Goal: Task Accomplishment & Management: Complete application form

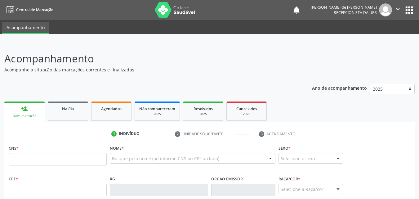
scroll to position [145, 0]
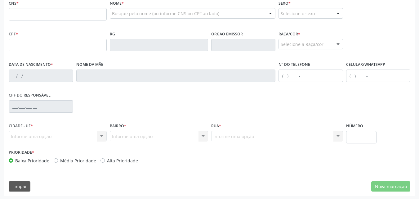
click at [55, 17] on input "text" at bounding box center [58, 14] width 98 height 12
type input "704 2065 6245 3890"
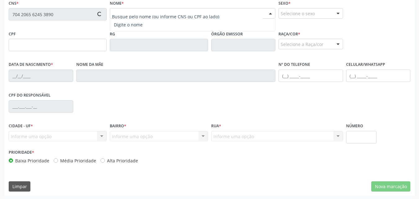
type input "161.255.784-88"
type input "[DATE]"
type input "Claudineide [PERSON_NAME]"
type input "[PHONE_NUMBER]"
type input "46"
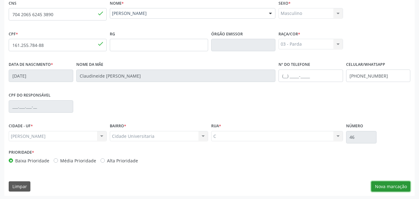
click at [382, 182] on button "Nova marcação" at bounding box center [391, 186] width 39 height 11
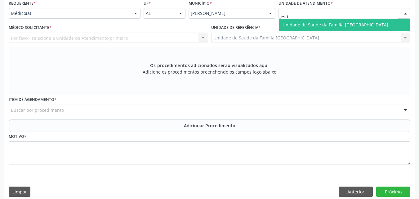
type input "estiv"
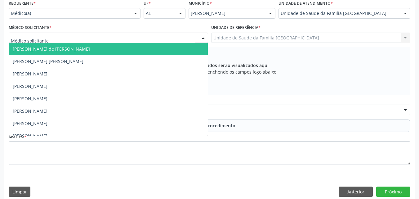
click at [92, 37] on div at bounding box center [109, 38] width 200 height 11
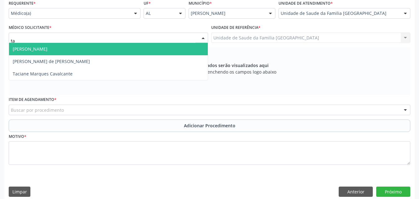
type input "tac"
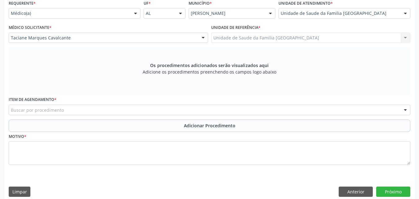
click at [102, 108] on div "Buscar por procedimento" at bounding box center [210, 110] width 402 height 11
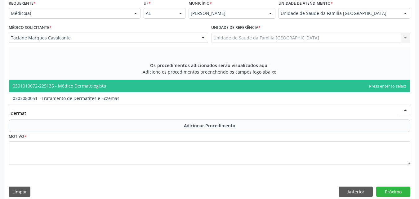
type input "dermato"
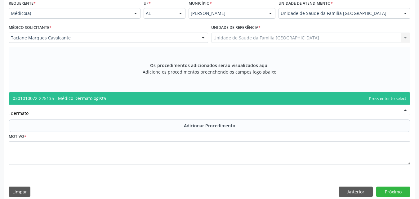
click at [27, 97] on span "0301010072-225135 - Médico Dermatologista" at bounding box center [59, 98] width 93 height 6
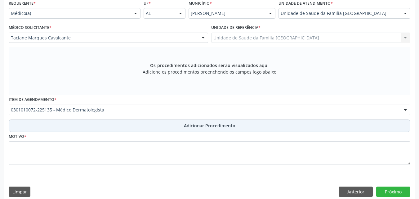
click at [54, 126] on button "Adicionar Procedimento" at bounding box center [210, 125] width 402 height 12
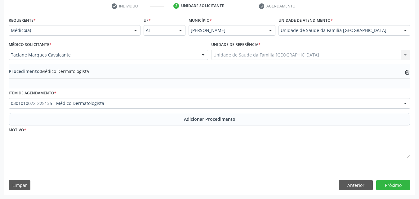
scroll to position [128, 0]
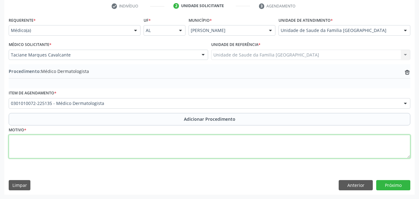
click at [60, 149] on textarea at bounding box center [210, 147] width 402 height 24
type textarea "[MEDICAL_DATA] EM COURO CABELUDO."
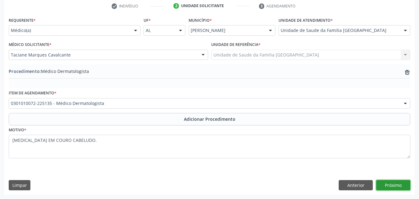
click at [400, 181] on button "Próximo" at bounding box center [393, 185] width 34 height 11
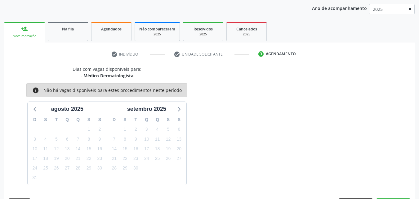
scroll to position [98, 0]
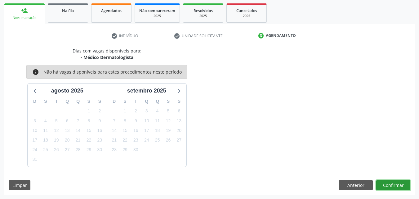
click at [388, 183] on button "Confirmar" at bounding box center [393, 185] width 34 height 11
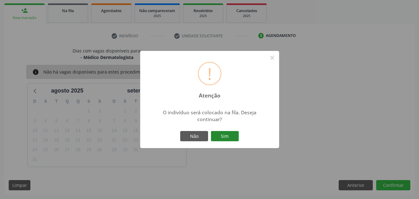
click at [219, 132] on button "Sim" at bounding box center [225, 136] width 28 height 11
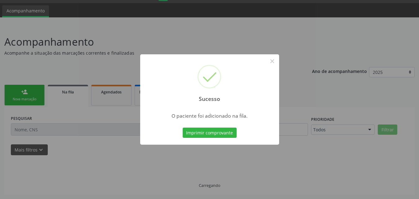
scroll to position [17, 0]
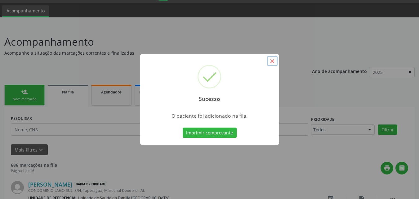
click at [275, 62] on button "×" at bounding box center [272, 61] width 11 height 11
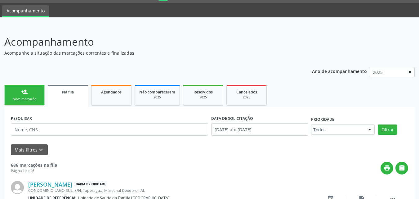
click at [25, 95] on div "person_add" at bounding box center [24, 91] width 7 height 7
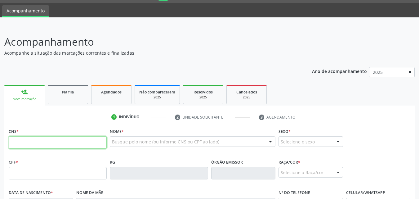
click at [36, 142] on input "text" at bounding box center [58, 142] width 98 height 12
type input "702 8041 3742 7465"
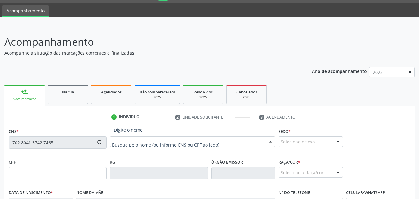
type input "049.452.254-27"
type input "[DATE]"
type input "[PERSON_NAME]"
type input "[PHONE_NUMBER]"
type input "S/N"
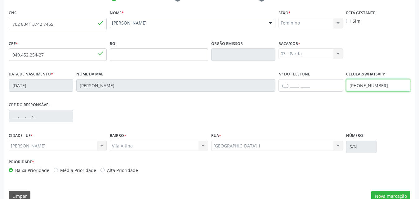
scroll to position [146, 0]
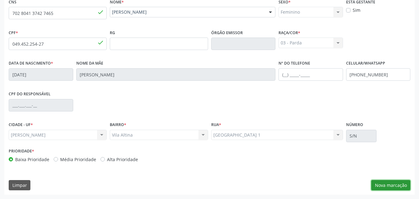
click at [385, 182] on button "Nova marcação" at bounding box center [391, 185] width 39 height 11
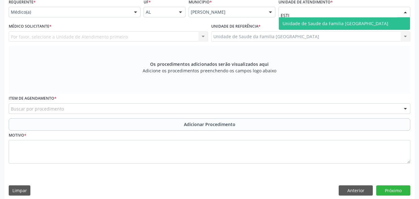
type input "ESTIV"
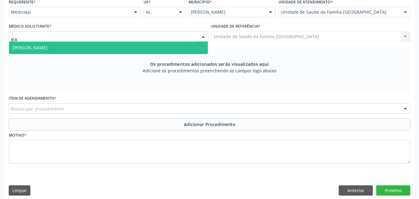
type input "[PERSON_NAME]"
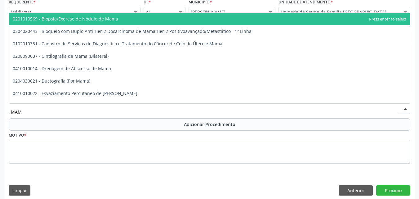
type input "MAMO"
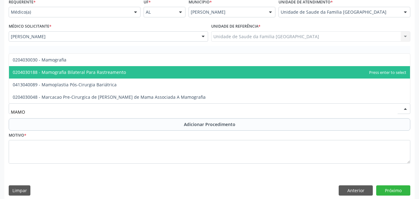
click at [53, 75] on span "0204030188 - Mamografia Bilateral Para Rastreamento" at bounding box center [69, 72] width 113 height 6
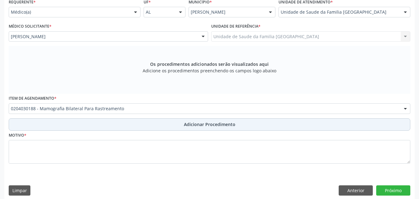
click at [61, 122] on button "Adicionar Procedimento" at bounding box center [210, 124] width 402 height 12
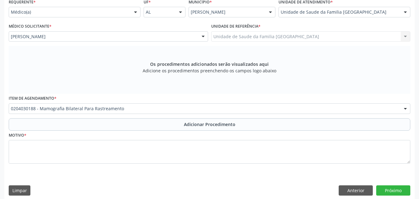
scroll to position [128, 0]
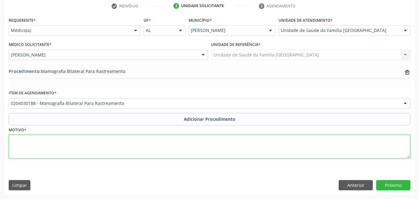
click at [60, 147] on textarea at bounding box center [210, 147] width 402 height 24
type textarea "RASTREAMENTO."
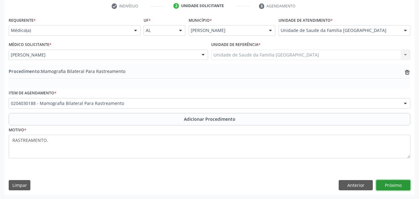
click at [394, 186] on button "Próximo" at bounding box center [393, 185] width 34 height 11
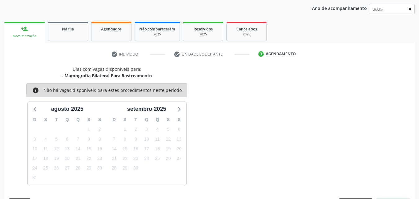
scroll to position [98, 0]
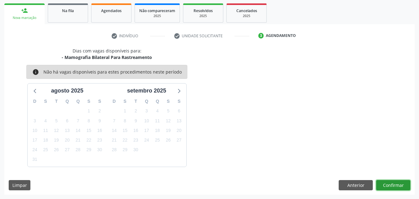
click at [392, 181] on button "Confirmar" at bounding box center [393, 185] width 34 height 11
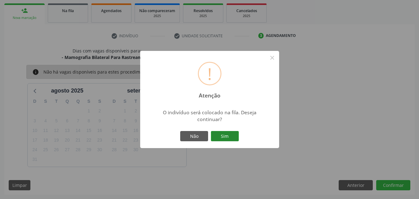
click at [220, 134] on button "Sim" at bounding box center [225, 136] width 28 height 11
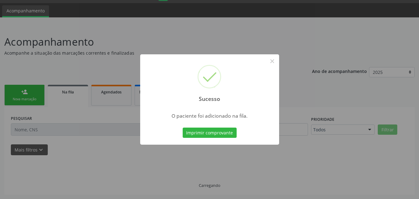
scroll to position [17, 0]
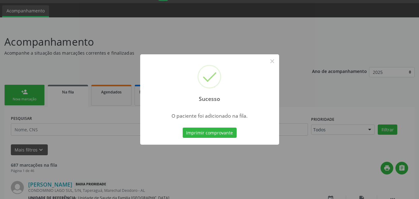
click at [266, 60] on div "Sucesso ×" at bounding box center [209, 80] width 139 height 53
click at [270, 61] on button "×" at bounding box center [272, 61] width 11 height 11
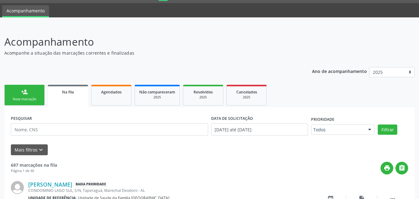
click at [21, 93] on div "person_add" at bounding box center [24, 91] width 7 height 7
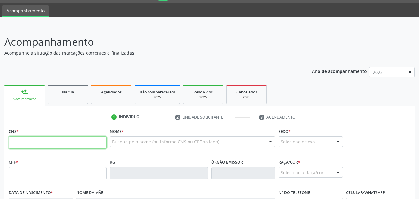
click at [45, 142] on input "text" at bounding box center [58, 142] width 98 height 12
type input "702 8041 3742 7465"
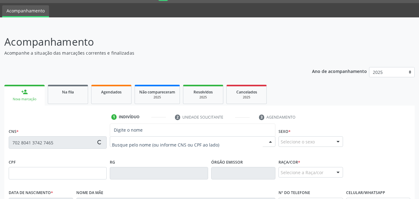
type input "049.452.254-27"
type input "[DATE]"
type input "[PERSON_NAME]"
type input "[PHONE_NUMBER]"
type input "S/N"
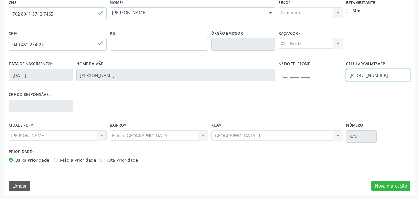
scroll to position [146, 0]
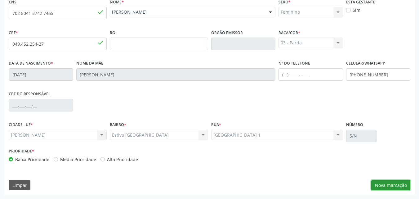
click at [380, 183] on button "Nova marcação" at bounding box center [391, 185] width 39 height 11
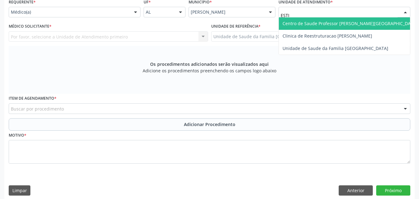
type input "ESTIV"
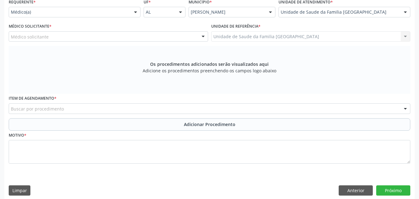
click at [67, 37] on div "Médico solicitante" at bounding box center [109, 36] width 200 height 11
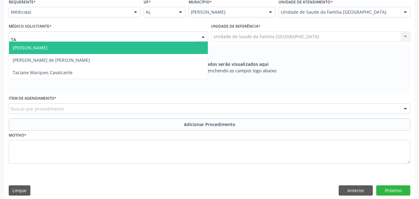
type input "TAC"
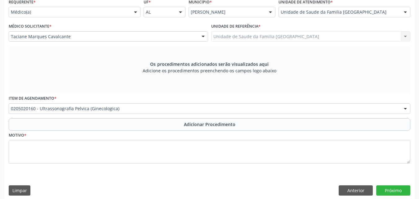
scroll to position [0, 0]
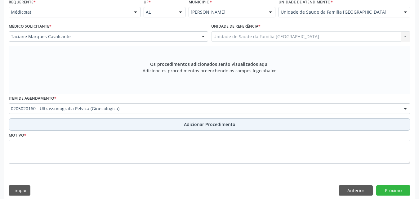
click at [45, 122] on button "Adicionar Procedimento" at bounding box center [210, 124] width 402 height 12
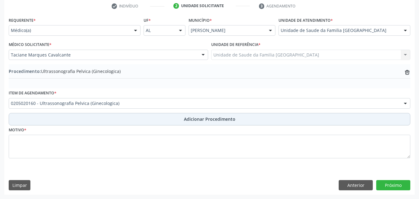
scroll to position [128, 0]
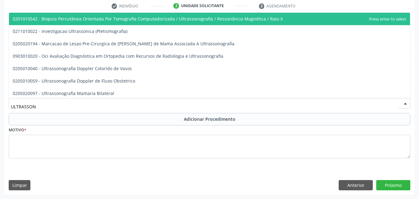
type input "ULTRASSONO"
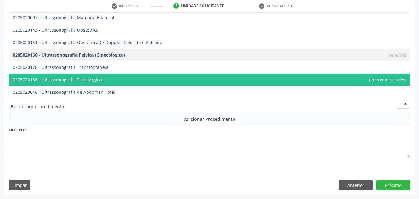
scroll to position [0, 0]
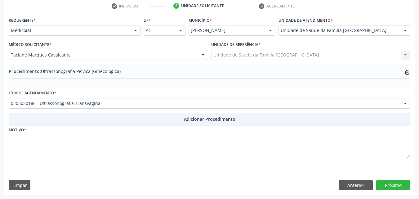
click at [43, 123] on button "Adicionar Procedimento" at bounding box center [210, 119] width 402 height 12
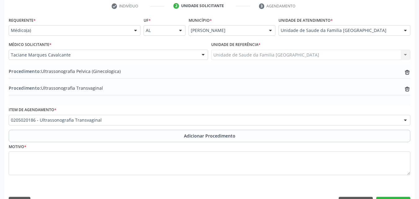
click at [45, 138] on button "Adicionar Procedimento" at bounding box center [210, 136] width 402 height 12
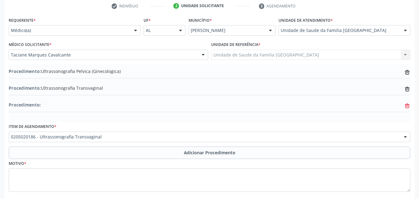
click at [407, 75] on icon "trash-outline icon" at bounding box center [407, 72] width 6 height 6
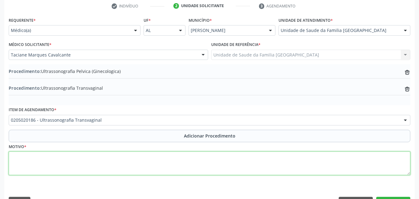
click at [112, 165] on textarea at bounding box center [210, 163] width 402 height 24
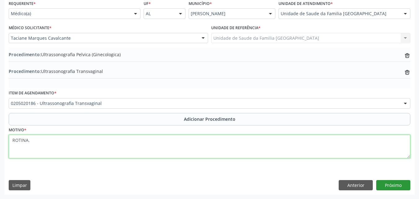
type textarea "ROTINA."
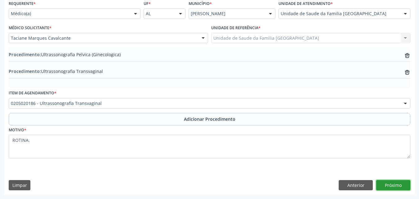
click at [380, 180] on button "Próximo" at bounding box center [393, 185] width 34 height 11
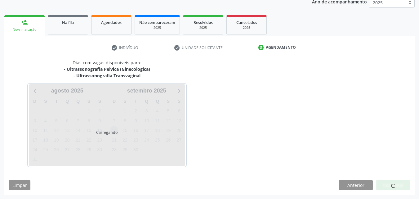
scroll to position [105, 0]
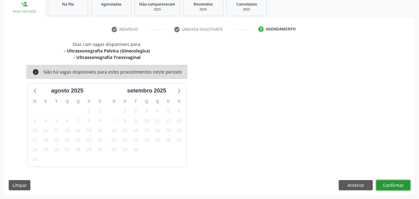
click at [404, 186] on button "Confirmar" at bounding box center [393, 185] width 34 height 11
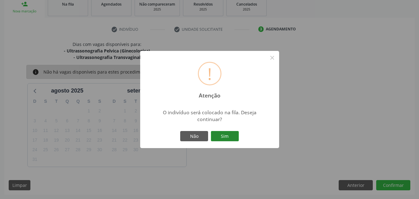
click at [227, 137] on button "Sim" at bounding box center [225, 136] width 28 height 11
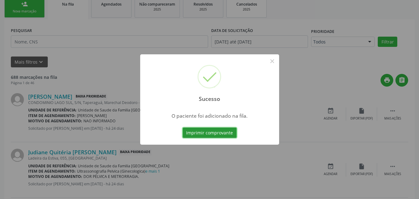
scroll to position [17, 0]
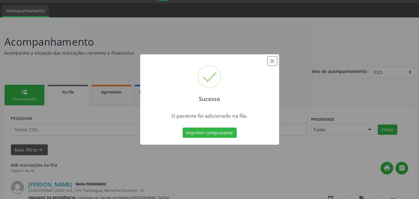
click at [271, 59] on button "×" at bounding box center [272, 61] width 11 height 11
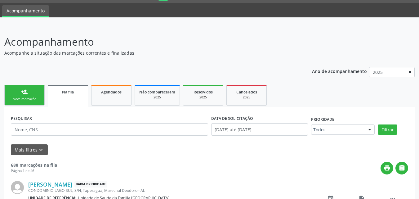
click at [34, 89] on link "person_add Nova marcação" at bounding box center [24, 95] width 40 height 21
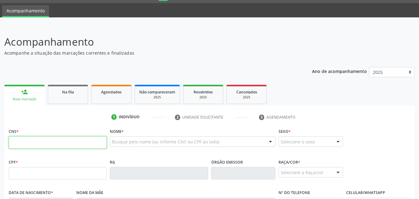
click at [39, 143] on input "text" at bounding box center [58, 142] width 98 height 12
type input "705 0016 3319 8753"
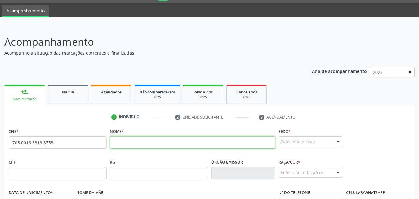
click at [128, 141] on input "text" at bounding box center [193, 142] width 166 height 12
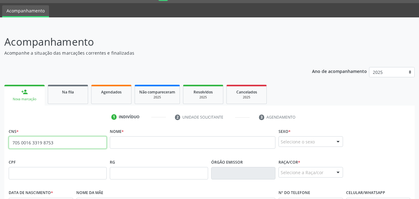
click at [72, 145] on input "705 0016 3319 8753" at bounding box center [58, 142] width 98 height 12
drag, startPoint x: 58, startPoint y: 142, endPoint x: 15, endPoint y: 139, distance: 43.9
click at [0, 137] on div "Acompanhamento Acompanhe a situação das marcações correntes e finalizadas Relat…" at bounding box center [209, 177] width 419 height 302
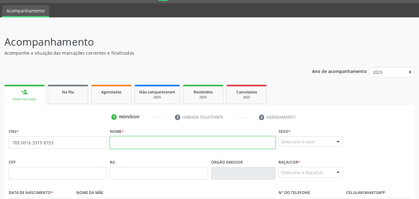
click at [126, 144] on input "text" at bounding box center [193, 142] width 166 height 12
paste input "[PERSON_NAME]"
type input "[PERSON_NAME]"
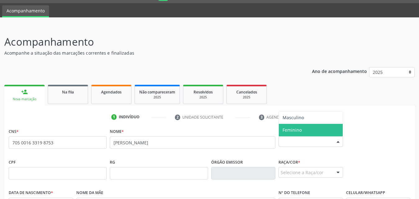
click at [296, 127] on span "Feminino" at bounding box center [311, 130] width 64 height 12
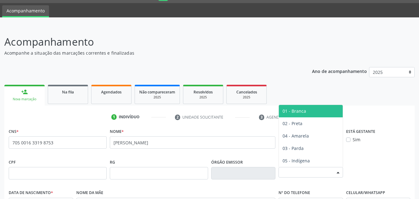
click at [299, 170] on div "Selecione a Raça/cor" at bounding box center [311, 172] width 65 height 11
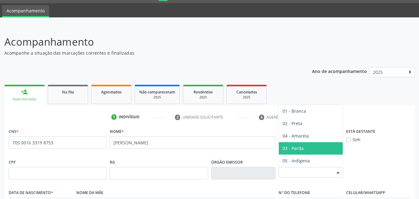
click at [294, 147] on span "03 - Parda" at bounding box center [293, 148] width 21 height 6
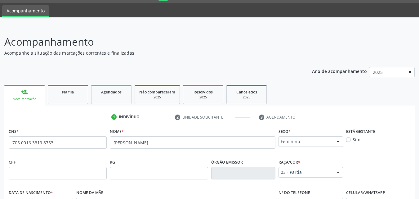
scroll to position [146, 0]
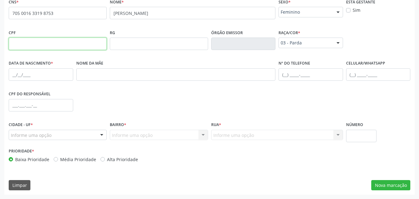
click at [18, 47] on input "text" at bounding box center [58, 44] width 98 height 12
paste input "183.225.134-96"
type input "183.225.134-96"
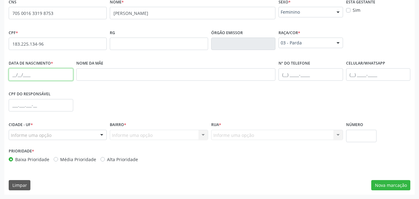
click at [17, 74] on input "text" at bounding box center [41, 74] width 65 height 12
paste input "[DATE]"
type input "[DATE]"
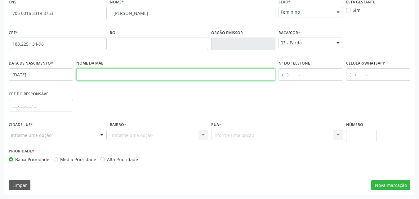
click at [120, 77] on input "text" at bounding box center [176, 74] width 200 height 12
paste input "[PERSON_NAME] da Hora"
type input "[PERSON_NAME] da Hora"
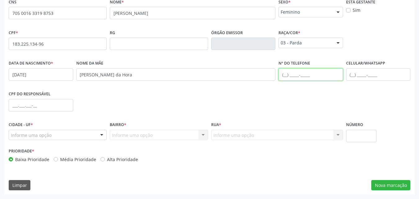
click at [285, 74] on input "text" at bounding box center [311, 74] width 65 height 12
paste input "[PHONE_NUMBER]"
type input "[PHONE_NUMBER]"
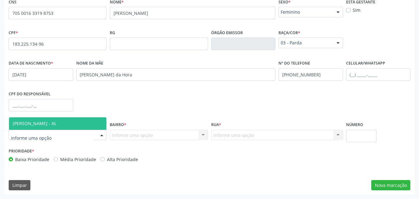
click at [23, 121] on span "[PERSON_NAME] - AL" at bounding box center [35, 123] width 44 height 6
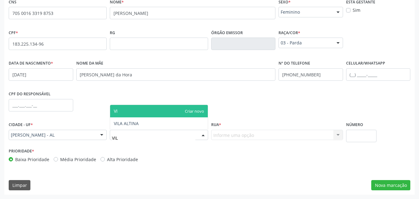
type input "VILA"
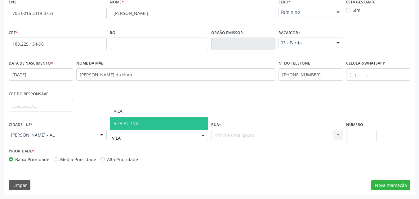
click at [117, 124] on span "VILA ALTINA" at bounding box center [126, 123] width 25 height 6
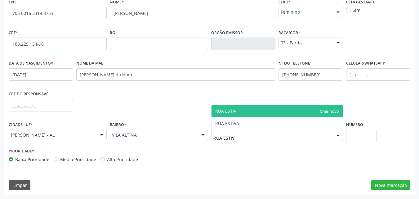
type input "RUA ESTIVA"
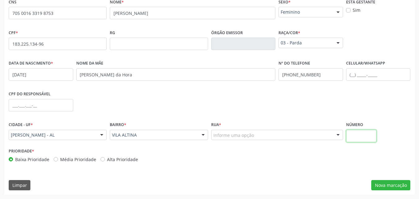
click at [350, 135] on input "text" at bounding box center [361, 136] width 31 height 12
type input "S/N"
click at [385, 183] on button "Nova marcação" at bounding box center [391, 185] width 39 height 11
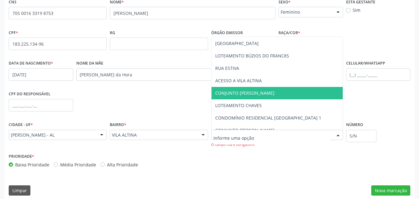
scroll to position [19, 0]
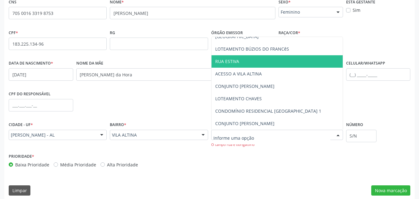
click at [236, 61] on span "RUA ESTIVA" at bounding box center [227, 61] width 24 height 6
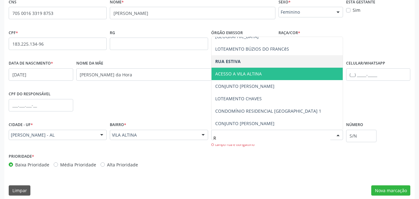
scroll to position [0, 0]
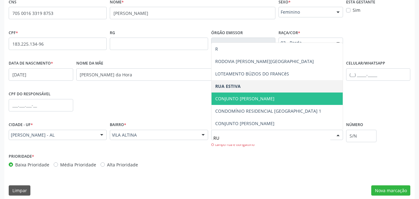
type input "RUA"
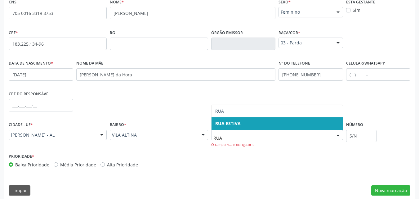
click at [218, 121] on span "RUA ESTIVA" at bounding box center [227, 123] width 25 height 6
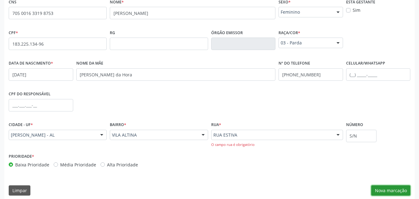
click at [375, 190] on button "Nova marcação" at bounding box center [391, 190] width 39 height 11
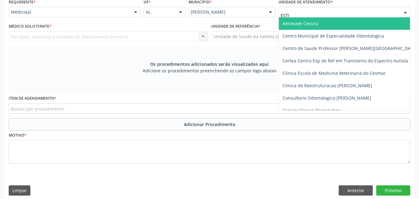
type input "ESTIV"
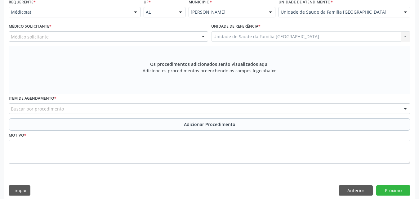
click at [76, 36] on div "Médico solicitante" at bounding box center [109, 36] width 200 height 11
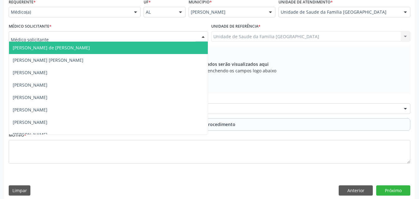
type input "I"
type input "R"
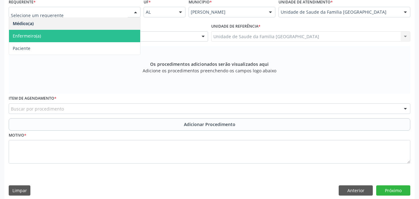
click at [34, 42] on span "Enfermeiro(a)" at bounding box center [74, 36] width 131 height 12
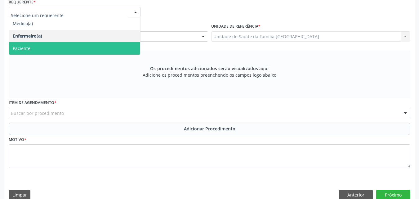
click at [34, 43] on span "Paciente" at bounding box center [74, 48] width 131 height 12
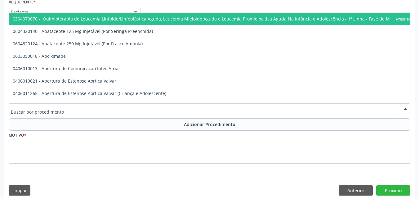
click at [49, 110] on input "text" at bounding box center [204, 112] width 387 height 12
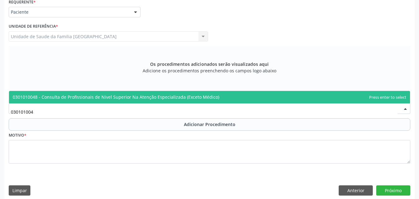
type input "0301010048"
click at [54, 97] on span "0301010048 - Consulta de Profissionais de Nivel Superior Na Atenção Especializa…" at bounding box center [116, 97] width 207 height 6
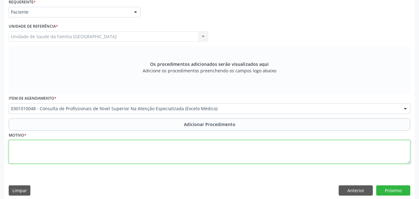
click at [45, 142] on textarea at bounding box center [210, 152] width 402 height 24
type textarea "CONSULTA EM ODONTOLOGIA - ORTODONTIA."
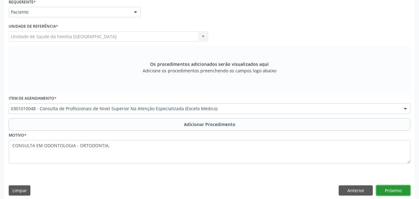
click at [386, 186] on button "Próximo" at bounding box center [393, 190] width 34 height 11
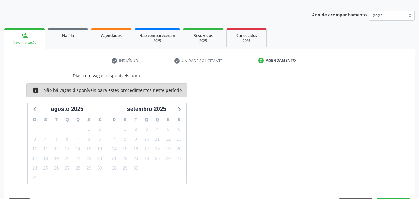
scroll to position [92, 0]
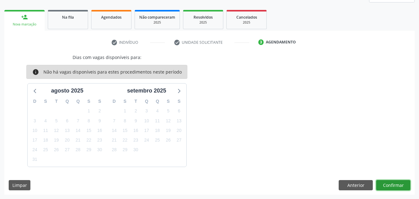
click at [397, 186] on button "Confirmar" at bounding box center [393, 185] width 34 height 11
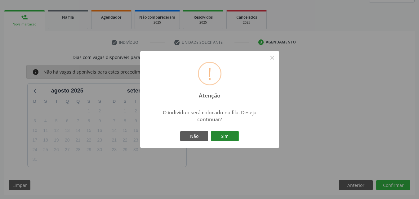
click at [216, 134] on button "Sim" at bounding box center [225, 136] width 28 height 11
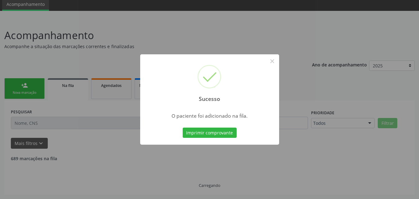
scroll to position [17, 0]
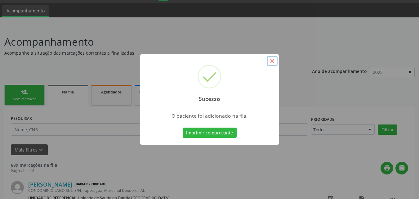
click at [272, 63] on button "×" at bounding box center [272, 61] width 11 height 11
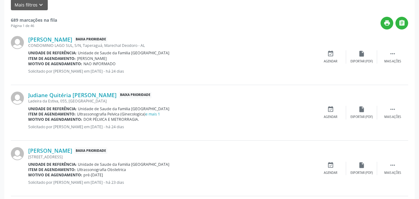
scroll to position [0, 0]
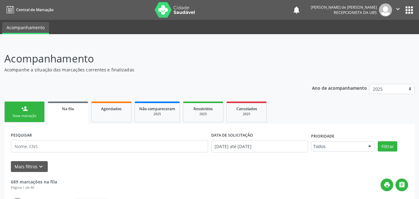
click at [28, 110] on div "person_add" at bounding box center [24, 108] width 7 height 7
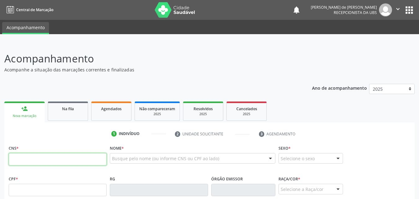
click at [45, 161] on input "text" at bounding box center [58, 159] width 98 height 12
paste input "701 4076 2272 3133"
type input "701 4076 2272 3133"
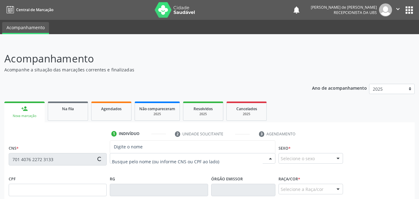
type input "25[DATE]"
type input "[PERSON_NAME]"
type input "[PHONE_NUMBER]"
type input "0"
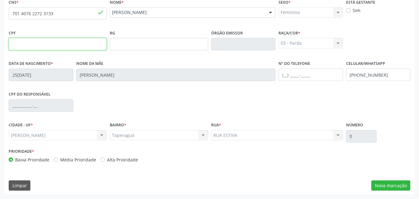
scroll to position [146, 0]
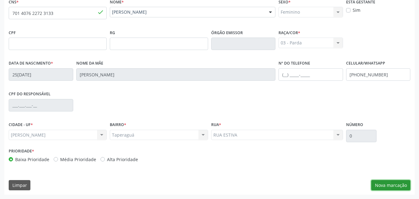
click at [390, 183] on button "Nova marcação" at bounding box center [391, 185] width 39 height 11
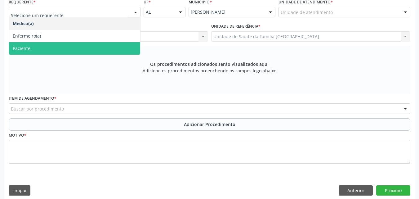
click at [27, 48] on span "Paciente" at bounding box center [22, 48] width 18 height 6
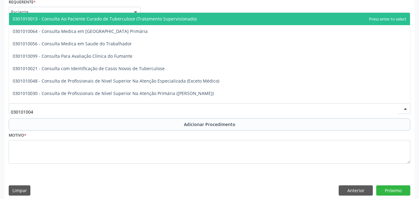
type input "0301010048"
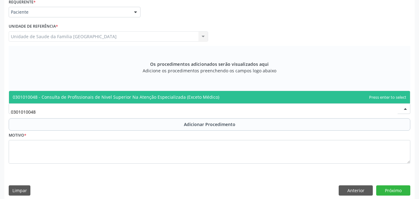
drag, startPoint x: 37, startPoint y: 97, endPoint x: 38, endPoint y: 102, distance: 4.7
click at [37, 97] on span "0301010048 - Consulta de Profissionais de Nivel Superior Na Atenção Especializa…" at bounding box center [116, 97] width 207 height 6
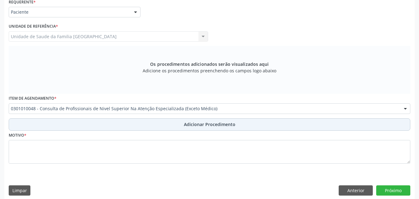
click at [46, 127] on button "Adicionar Procedimento" at bounding box center [210, 124] width 402 height 12
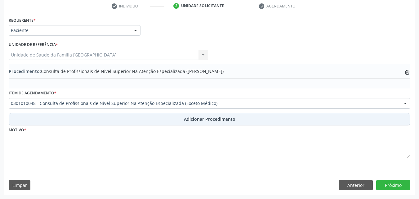
scroll to position [128, 0]
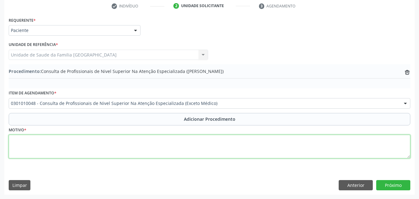
click at [53, 157] on textarea at bounding box center [210, 147] width 402 height 24
click at [51, 147] on textarea at bounding box center [210, 147] width 402 height 24
type textarea "c"
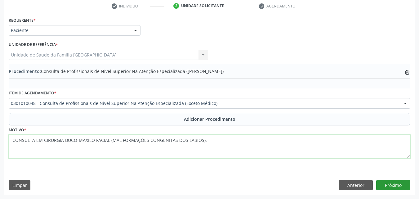
type textarea "CONSULTA EM CIRURGIA BUCO-MAXILO FACIAL (MAL FORMAÇÕES CONGÊNITAS DOS LÁBIOS)."
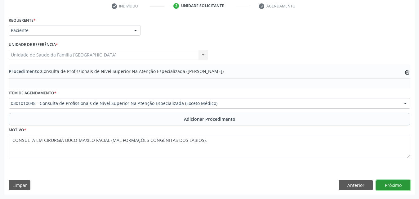
click at [383, 182] on button "Próximo" at bounding box center [393, 185] width 34 height 11
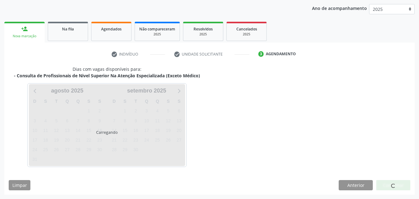
scroll to position [98, 0]
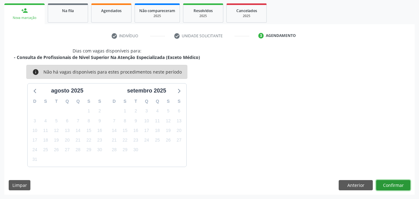
click at [405, 187] on button "Confirmar" at bounding box center [393, 185] width 34 height 11
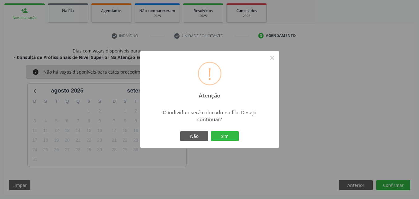
click at [223, 130] on div "Não Sim" at bounding box center [209, 136] width 61 height 13
click at [223, 133] on button "Sim" at bounding box center [225, 136] width 28 height 11
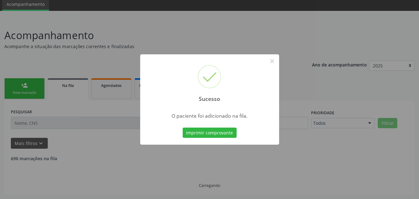
scroll to position [17, 0]
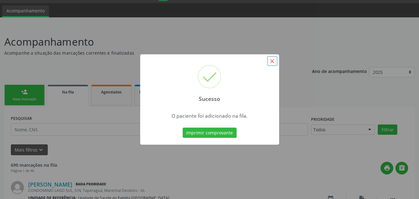
click at [276, 61] on button "×" at bounding box center [272, 61] width 11 height 11
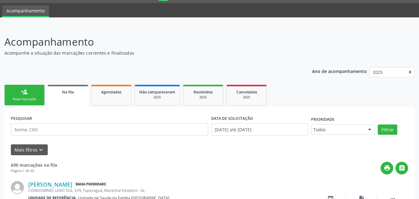
click at [29, 92] on link "person_add Nova marcação" at bounding box center [24, 95] width 40 height 21
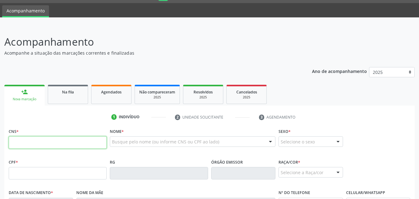
click at [50, 140] on input "text" at bounding box center [58, 142] width 98 height 12
paste input "701 4076 2272 3133"
type input "701 4076 2272 3133"
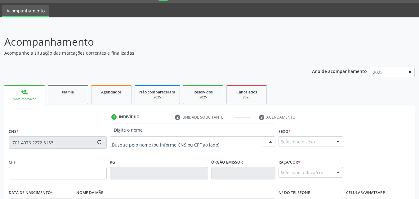
type input "25[DATE]"
type input "[PERSON_NAME]"
type input "[PHONE_NUMBER]"
type input "0"
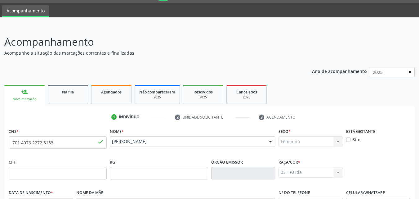
scroll to position [146, 0]
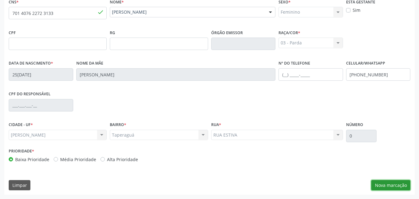
click at [380, 186] on button "Nova marcação" at bounding box center [391, 185] width 39 height 11
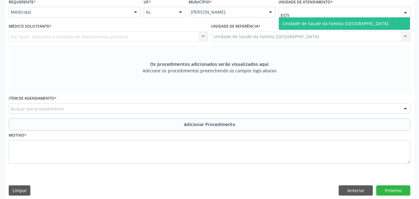
type input "ESTIV"
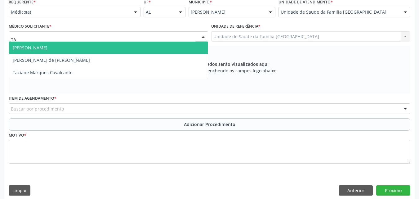
type input "TAC"
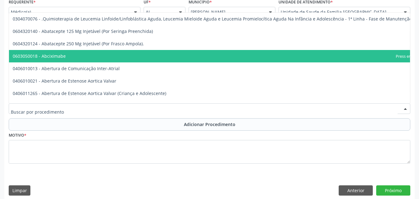
click at [0, 16] on div "Acompanhamento Acompanhe a situação das marcações correntes e finalizadas Relat…" at bounding box center [209, 51] width 419 height 308
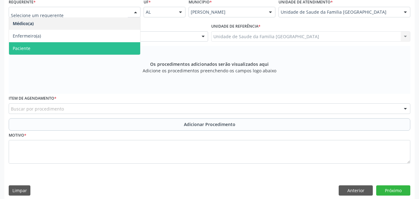
click at [24, 50] on span "Paciente" at bounding box center [22, 48] width 18 height 6
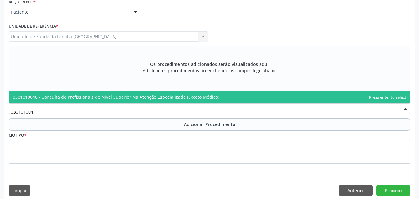
type input "0301010048"
click at [36, 99] on span "0301010048 - Consulta de Profissionais de Nivel Superior Na Atenção Especializa…" at bounding box center [116, 97] width 207 height 6
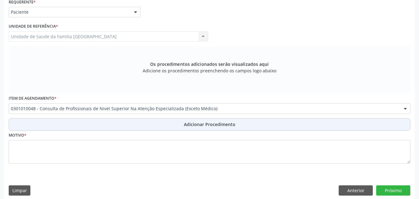
click at [34, 120] on button "Adicionar Procedimento" at bounding box center [210, 124] width 402 height 12
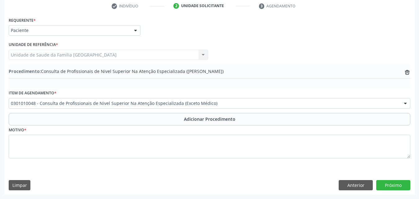
scroll to position [128, 0]
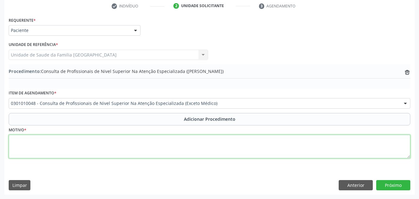
click at [41, 146] on textarea at bounding box center [210, 147] width 402 height 24
type textarea "CONSULTA EM CIRURGIA BUCO-MAXILO FACIAL."
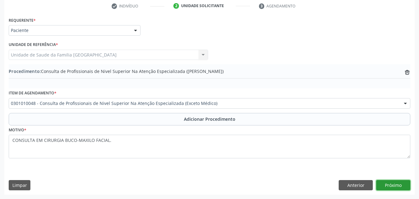
click at [386, 183] on button "Próximo" at bounding box center [393, 185] width 34 height 11
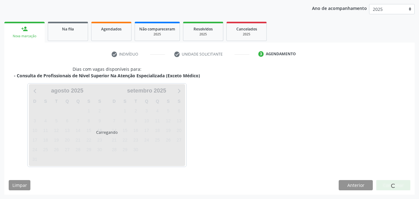
scroll to position [98, 0]
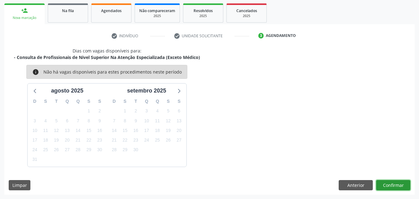
click at [397, 188] on button "Confirmar" at bounding box center [393, 185] width 34 height 11
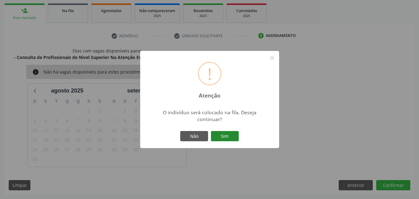
click at [224, 135] on button "Sim" at bounding box center [225, 136] width 28 height 11
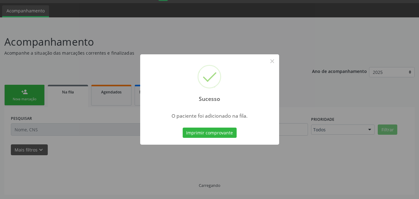
scroll to position [17, 0]
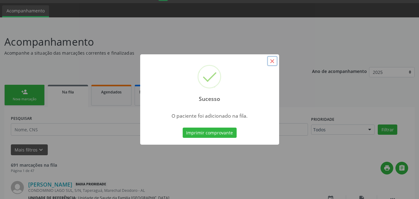
click at [271, 60] on button "×" at bounding box center [272, 61] width 11 height 11
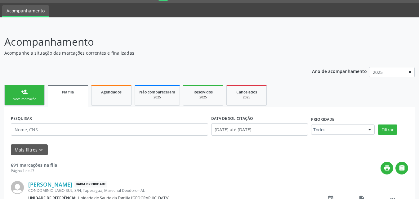
click at [23, 91] on div "person_add" at bounding box center [24, 91] width 7 height 7
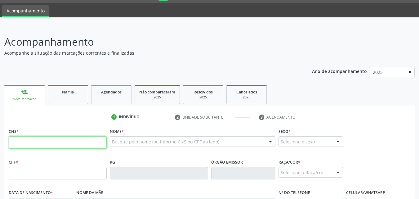
click at [49, 142] on input "text" at bounding box center [58, 142] width 98 height 12
type input "704 0043 7620 7761"
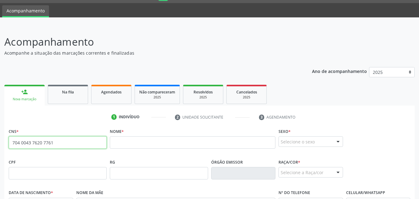
click at [65, 142] on input "704 0043 7620 7761" at bounding box center [58, 142] width 98 height 12
drag, startPoint x: 61, startPoint y: 144, endPoint x: 4, endPoint y: 139, distance: 57.3
click at [4, 139] on div "Acompanhamento Acompanhe a situação das marcações correntes e finalizadas Relat…" at bounding box center [209, 177] width 419 height 302
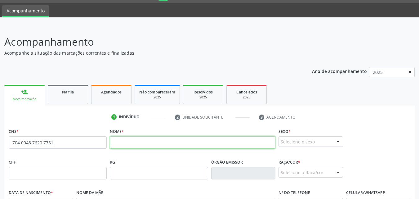
click at [150, 140] on input "text" at bounding box center [193, 142] width 166 height 12
paste input "[PERSON_NAME]"
type input "[PERSON_NAME]"
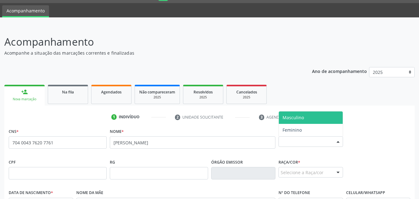
click at [299, 143] on div "Selecione o sexo" at bounding box center [311, 141] width 65 height 11
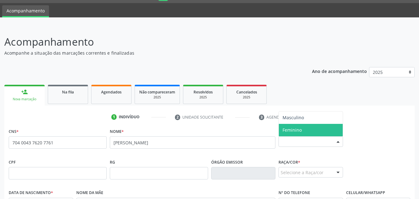
click at [298, 130] on span "Feminino" at bounding box center [292, 130] width 19 height 6
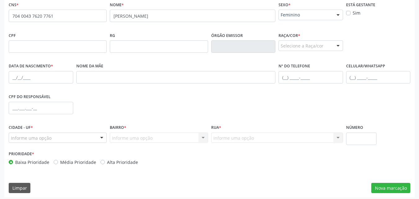
scroll to position [146, 0]
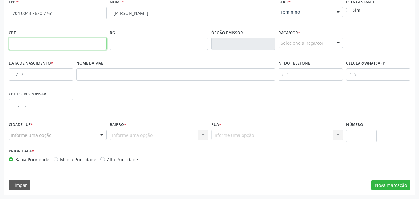
click at [14, 41] on input "text" at bounding box center [58, 44] width 98 height 12
paste input "074.704.474-07"
type input "074.704.474-07"
click at [294, 41] on div "Selecione a Raça/cor" at bounding box center [311, 43] width 65 height 11
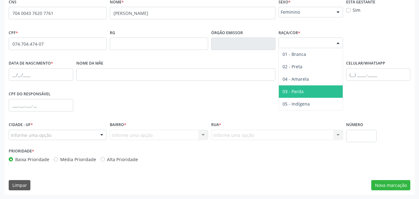
click at [300, 88] on span "03 - Parda" at bounding box center [293, 91] width 21 height 6
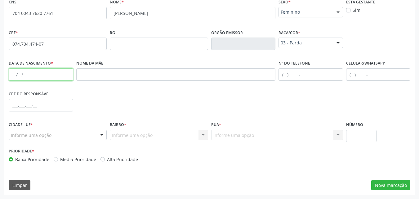
click at [15, 76] on input "text" at bounding box center [41, 74] width 65 height 12
paste input "[DATE]"
type input "[DATE]"
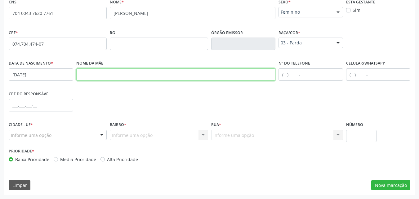
click at [83, 73] on input "text" at bounding box center [176, 74] width 200 height 12
paste input "[PERSON_NAME]"
type input "[PERSON_NAME]"
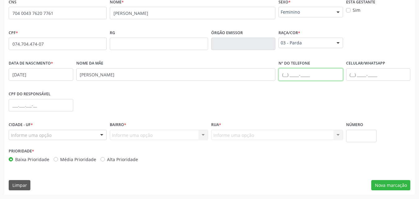
click at [286, 77] on input "text" at bounding box center [311, 74] width 65 height 12
paste input "[PHONE_NUMBER]"
type input "[PHONE_NUMBER]"
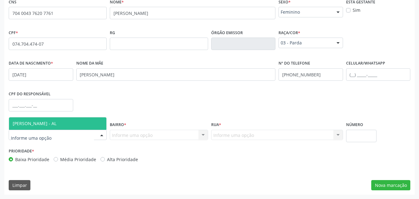
click at [22, 125] on span "[PERSON_NAME] - AL" at bounding box center [35, 123] width 44 height 6
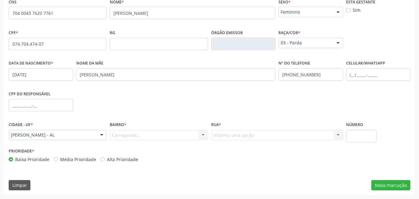
click at [120, 133] on div "Carregando... Nenhum resultado encontrado para: " " Nenhuma opção encontrada. D…" at bounding box center [159, 135] width 98 height 11
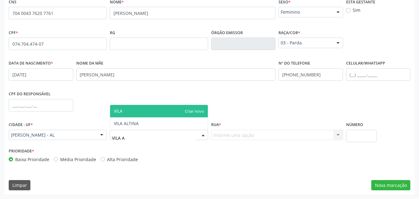
type input "[GEOGRAPHIC_DATA]"
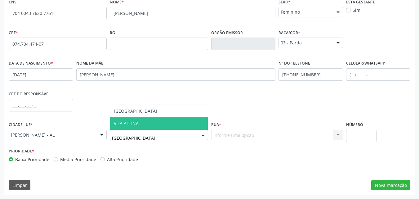
drag, startPoint x: 119, startPoint y: 127, endPoint x: 132, endPoint y: 130, distance: 13.7
click at [119, 126] on span "VILA ALTINA" at bounding box center [158, 123] width 97 height 12
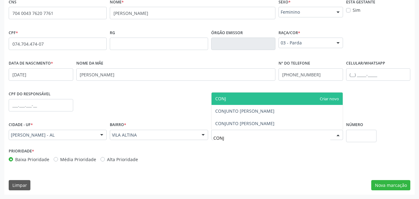
type input "CONJU"
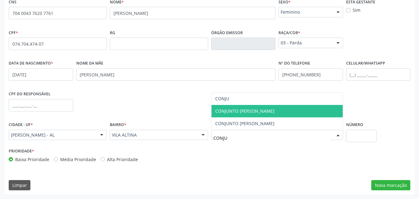
click at [238, 108] on span "CONJUNTO [PERSON_NAME]" at bounding box center [277, 111] width 131 height 12
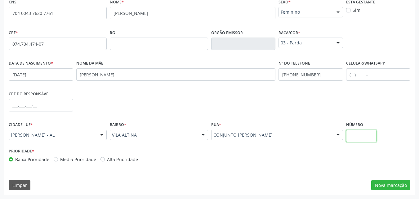
click at [347, 135] on input "text" at bounding box center [361, 136] width 31 height 12
type input "S/N"
click at [400, 185] on button "Nova marcação" at bounding box center [391, 185] width 39 height 11
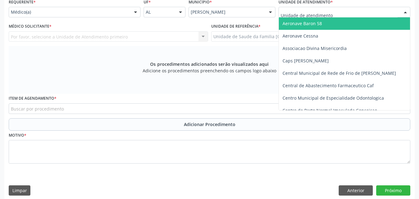
click at [284, 8] on div at bounding box center [345, 12] width 132 height 11
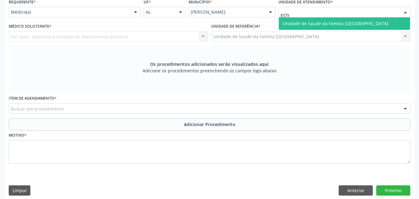
type input "ESTIV"
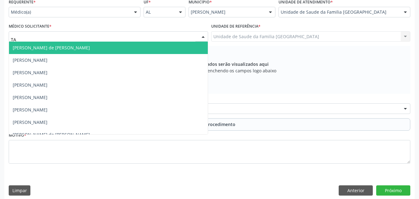
type input "TAC"
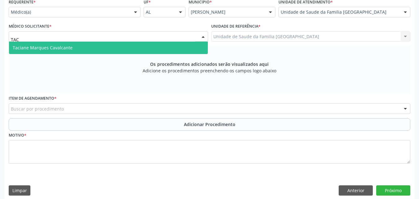
click at [26, 49] on span "Taciane Marques Cavalcante" at bounding box center [43, 48] width 60 height 6
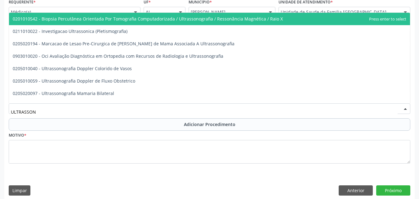
type input "ULTRASSONO"
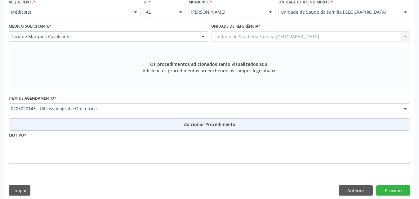
click at [56, 124] on button "Adicionar Procedimento" at bounding box center [210, 124] width 402 height 12
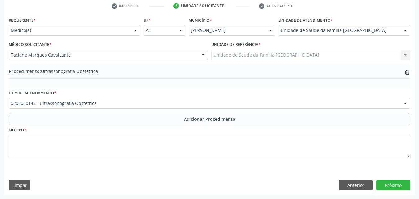
scroll to position [128, 0]
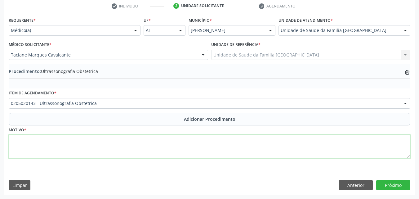
click at [57, 150] on textarea at bounding box center [210, 147] width 402 height 24
type textarea "PRÉ-[DATE]."
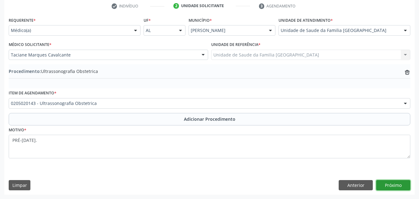
click at [388, 183] on button "Próximo" at bounding box center [393, 185] width 34 height 11
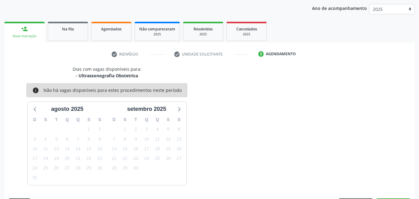
scroll to position [98, 0]
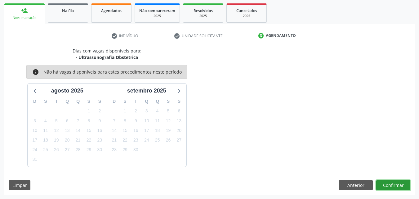
click at [396, 183] on button "Confirmar" at bounding box center [393, 185] width 34 height 11
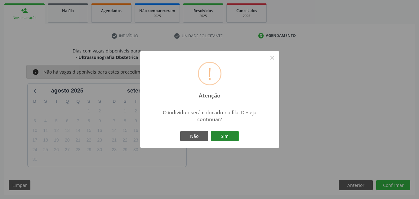
click at [224, 136] on button "Sim" at bounding box center [225, 136] width 28 height 11
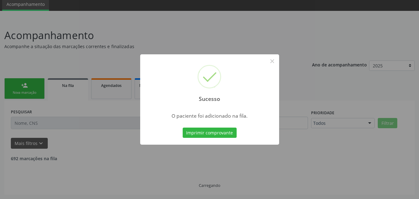
scroll to position [17, 0]
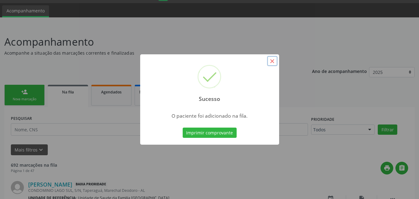
click at [272, 61] on button "×" at bounding box center [272, 61] width 11 height 11
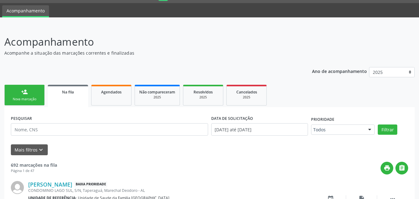
click at [15, 97] on div "Nova marcação" at bounding box center [24, 99] width 31 height 5
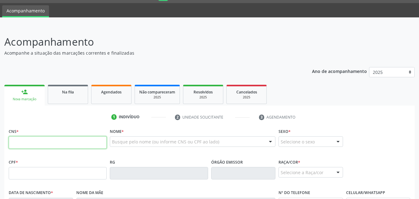
click at [54, 142] on input "text" at bounding box center [58, 142] width 98 height 12
paste input "704 0043 7620 7761"
type input "704 0043 7620 7761"
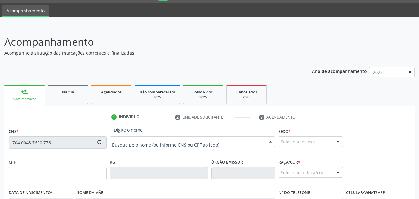
type input "074.704.474-07"
type input "[DATE]"
type input "[PERSON_NAME]"
type input "[PHONE_NUMBER]"
type input "S/N"
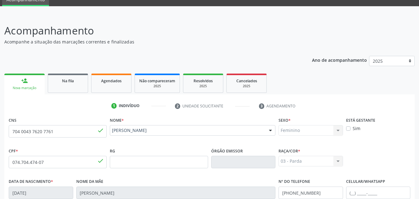
scroll to position [146, 0]
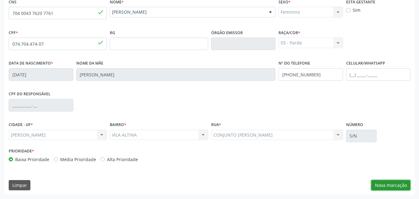
click at [399, 183] on button "Nova marcação" at bounding box center [391, 185] width 39 height 11
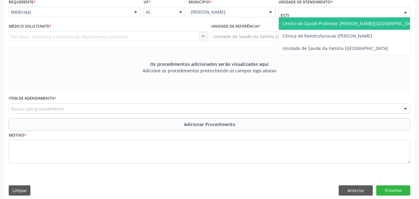
type input "ESTIV"
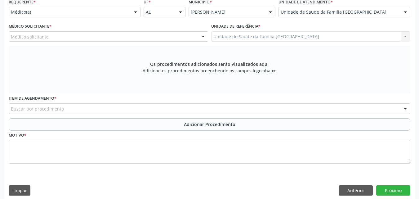
click at [57, 35] on div "Médico solicitante" at bounding box center [109, 36] width 200 height 11
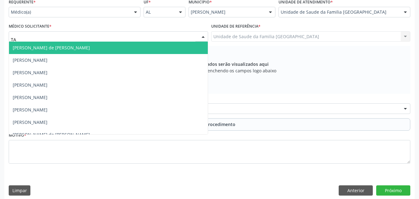
type input "TAC"
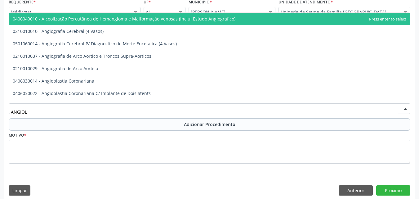
type input "ANGIOLO"
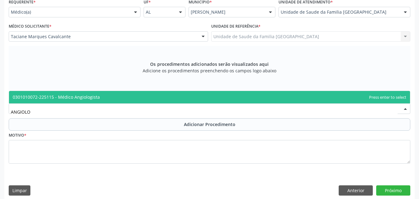
click at [18, 94] on span "0301010072-225115 - Médico Angiologista" at bounding box center [56, 97] width 87 height 6
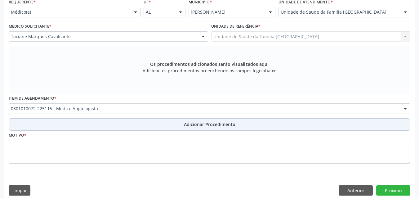
click at [49, 128] on button "Adicionar Procedimento" at bounding box center [210, 124] width 402 height 12
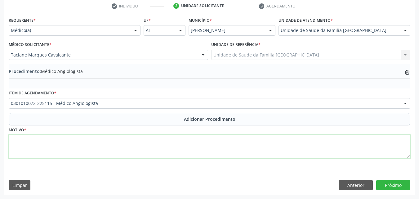
click at [56, 147] on textarea at bounding box center [210, 147] width 402 height 24
click at [114, 136] on textarea "PACIENTE GESTANTE APRESENTANDO SINAIS" at bounding box center [210, 147] width 402 height 24
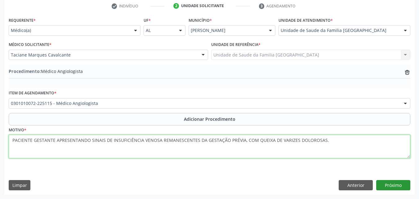
type textarea "PACIENTE GESTANTE APRESENTANDO SINAIS DE INSUFICIÊNCIA VENOSA REMANESCENTES DA …"
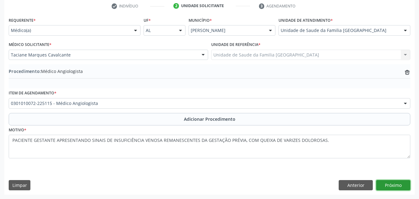
click at [389, 186] on button "Próximo" at bounding box center [393, 185] width 34 height 11
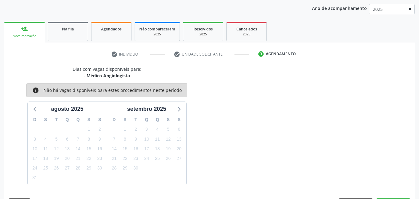
scroll to position [98, 0]
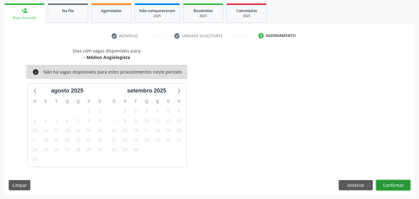
click at [389, 187] on button "Confirmar" at bounding box center [393, 185] width 34 height 11
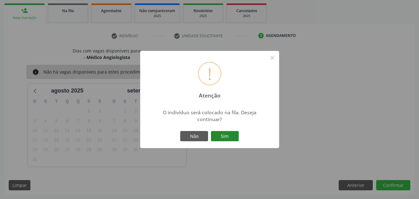
click at [218, 134] on button "Sim" at bounding box center [225, 136] width 28 height 11
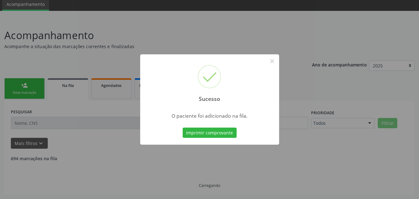
scroll to position [17, 0]
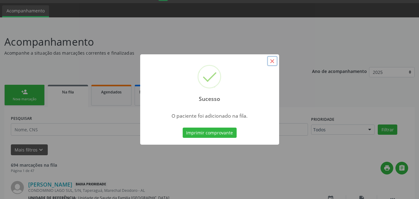
click at [273, 62] on button "×" at bounding box center [272, 61] width 11 height 11
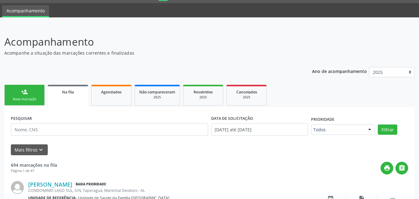
click at [20, 99] on div "Nova marcação" at bounding box center [24, 99] width 31 height 5
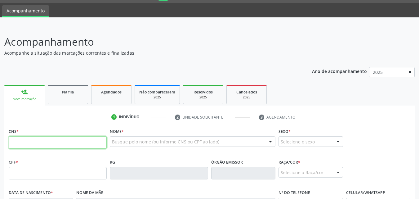
click at [66, 146] on input "text" at bounding box center [58, 142] width 98 height 12
type input "708 2066 3405 1249"
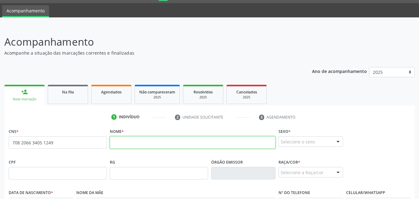
click at [128, 145] on input "text" at bounding box center [193, 142] width 166 height 12
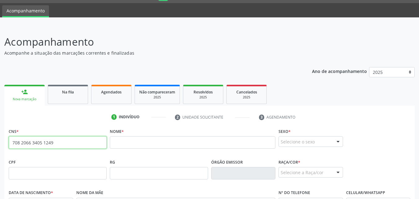
drag, startPoint x: 59, startPoint y: 141, endPoint x: 16, endPoint y: 139, distance: 43.2
click at [16, 140] on input "708 2066 3405 1249" at bounding box center [58, 142] width 98 height 12
click at [55, 141] on input "708 2066 3405 1249" at bounding box center [58, 142] width 98 height 12
drag, startPoint x: 56, startPoint y: 142, endPoint x: 15, endPoint y: 139, distance: 41.4
click at [9, 142] on input "708 2066 3405 1249" at bounding box center [58, 142] width 98 height 12
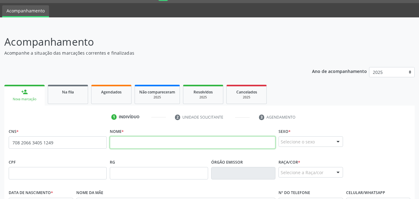
click at [144, 142] on input "text" at bounding box center [193, 142] width 166 height 12
paste input "[PERSON_NAME]"
type input "[PERSON_NAME]"
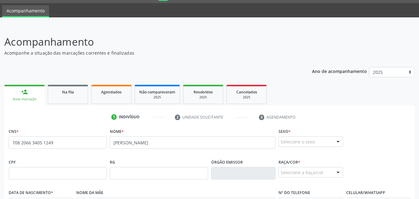
click at [311, 141] on div "Selecione o sexo" at bounding box center [311, 141] width 65 height 11
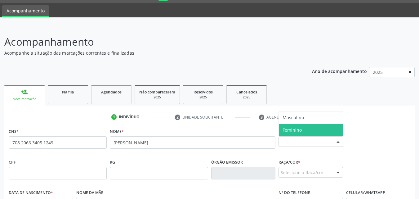
click at [306, 133] on span "Feminino" at bounding box center [311, 130] width 64 height 12
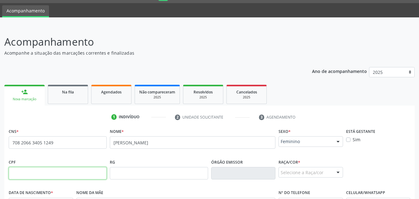
click at [70, 171] on input "text" at bounding box center [58, 173] width 98 height 12
click at [58, 176] on input "text" at bounding box center [58, 173] width 98 height 12
click at [157, 160] on div "RG" at bounding box center [159, 168] width 98 height 22
click at [22, 171] on input "text" at bounding box center [58, 173] width 98 height 12
paste input "108.246.614-00"
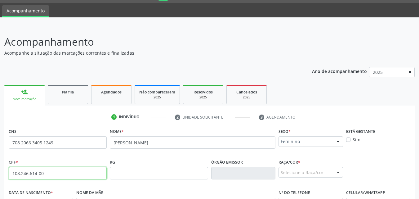
type input "108.246.614-00"
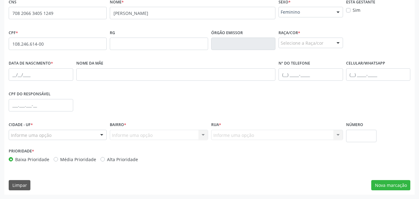
click at [310, 43] on div "Selecione a Raça/cor" at bounding box center [311, 43] width 65 height 11
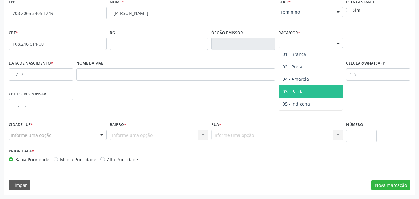
click at [293, 93] on span "03 - Parda" at bounding box center [293, 91] width 21 height 6
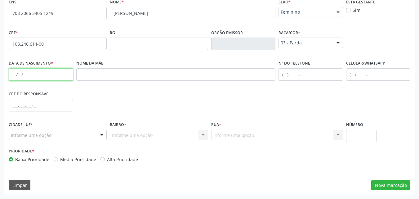
drag, startPoint x: 21, startPoint y: 77, endPoint x: 25, endPoint y: 68, distance: 9.9
click at [21, 77] on input "text" at bounding box center [41, 74] width 65 height 12
paste input "[DATE]"
type input "[DATE]"
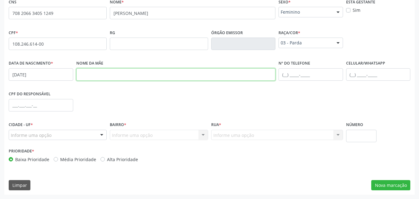
drag, startPoint x: 91, startPoint y: 77, endPoint x: 87, endPoint y: 70, distance: 7.8
click at [91, 77] on input "text" at bounding box center [176, 74] width 200 height 12
click at [113, 72] on input "text" at bounding box center [176, 74] width 200 height 12
paste input "[PERSON_NAME]"
type input "[PERSON_NAME]"
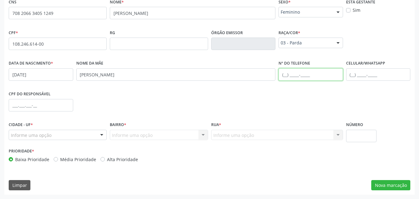
click at [307, 72] on input "text" at bounding box center [311, 74] width 65 height 12
paste input "[PHONE_NUMBER]"
type input "[PHONE_NUMBER]"
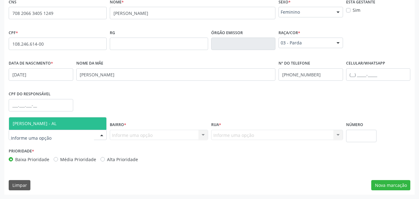
drag, startPoint x: 50, startPoint y: 122, endPoint x: 62, endPoint y: 128, distance: 14.0
click at [50, 122] on span "[PERSON_NAME] - AL" at bounding box center [35, 123] width 44 height 6
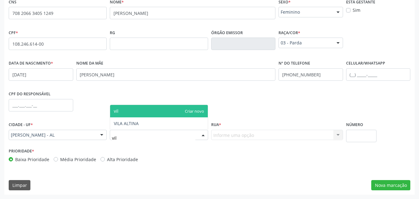
type input "vila"
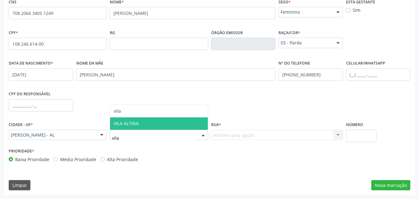
click at [111, 119] on span "VILA ALTINA" at bounding box center [158, 123] width 97 height 12
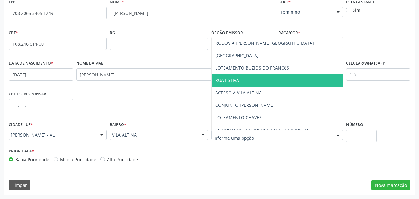
click at [233, 79] on span "RUA ESTIVA" at bounding box center [227, 80] width 24 height 6
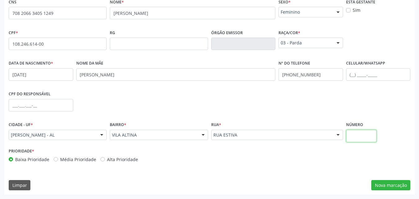
click at [351, 133] on input "text" at bounding box center [361, 136] width 31 height 12
type input "S/N"
click at [407, 188] on button "Nova marcação" at bounding box center [391, 185] width 39 height 11
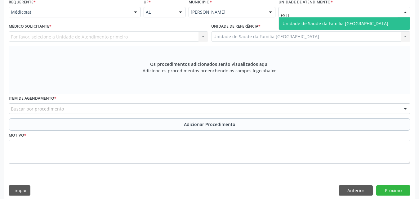
type input "ESTIV"
click at [305, 21] on span "Unidade de Saude da Familia [GEOGRAPHIC_DATA]" at bounding box center [336, 23] width 106 height 6
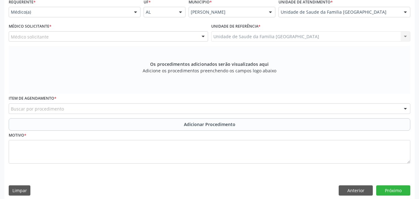
click at [60, 36] on div "Médico solicitante" at bounding box center [109, 36] width 200 height 11
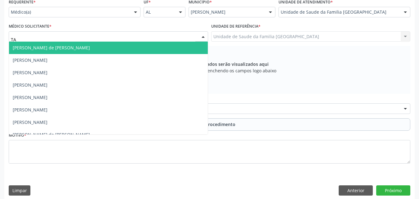
type input "TAC"
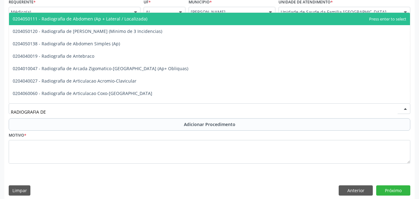
type input "RADIOGRAFIA DE"
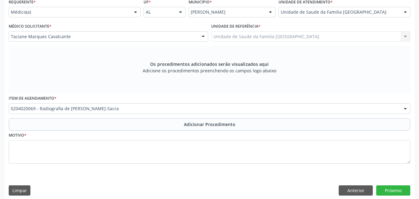
scroll to position [0, 0]
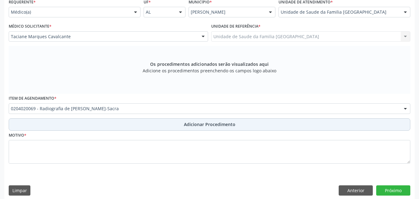
click at [57, 122] on button "Adicionar Procedimento" at bounding box center [210, 124] width 402 height 12
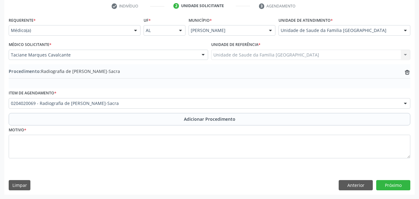
scroll to position [128, 0]
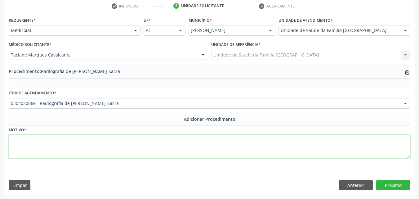
click at [58, 146] on textarea at bounding box center [210, 147] width 402 height 24
type textarea "LOMBALGIA."
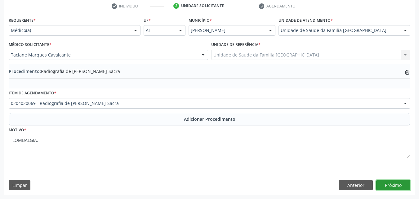
click at [396, 185] on button "Próximo" at bounding box center [393, 185] width 34 height 11
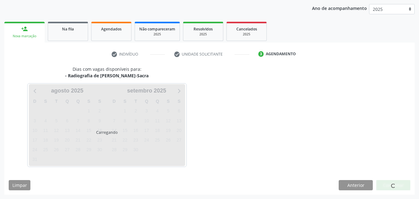
scroll to position [98, 0]
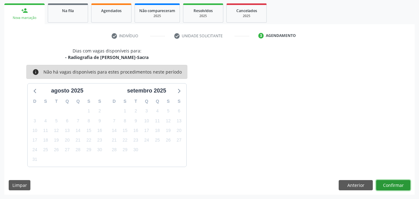
click at [388, 183] on button "Confirmar" at bounding box center [393, 185] width 34 height 11
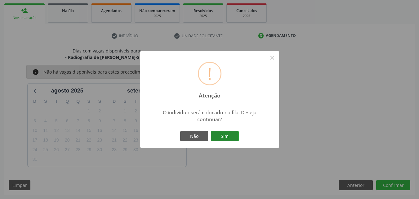
click at [225, 134] on button "Sim" at bounding box center [225, 136] width 28 height 11
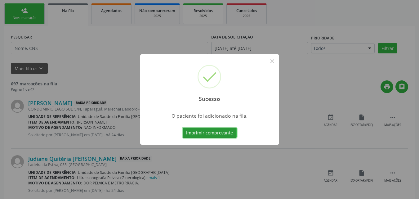
scroll to position [17, 0]
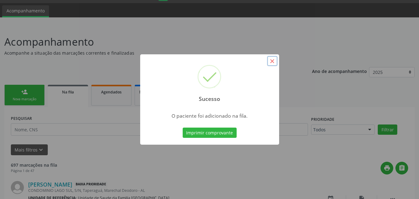
click at [269, 59] on button "×" at bounding box center [272, 61] width 11 height 11
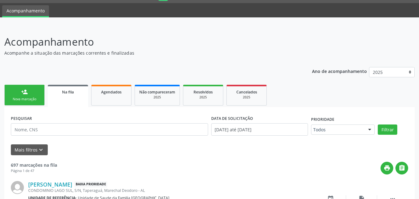
drag, startPoint x: 27, startPoint y: 95, endPoint x: 174, endPoint y: 3, distance: 173.6
click at [27, 95] on div "person_add" at bounding box center [24, 91] width 7 height 7
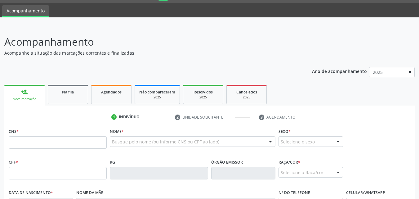
click at [20, 96] on link "person_add Nova marcação" at bounding box center [24, 95] width 40 height 21
click at [66, 138] on input "text" at bounding box center [58, 142] width 98 height 12
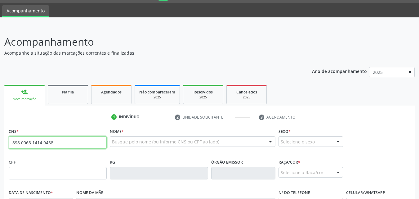
type input "898 0063 1414 9438"
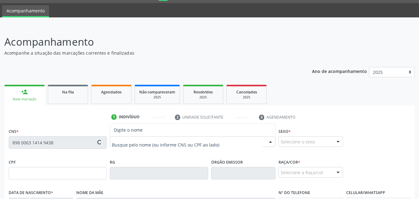
type input "183.813.934-69"
type input "[DATE]"
type input "Thalyta [PERSON_NAME]"
type input "[PHONE_NUMBER]"
type input "47"
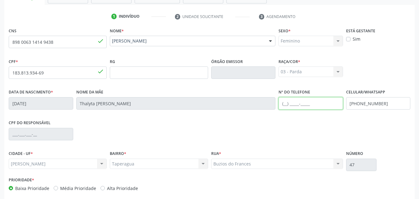
scroll to position [146, 0]
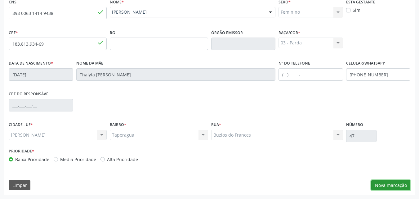
click at [393, 183] on button "Nova marcação" at bounding box center [391, 185] width 39 height 11
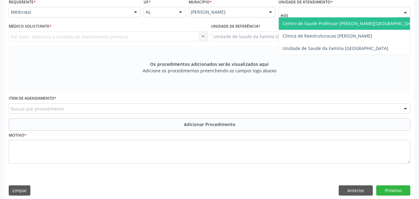
type input "estiv"
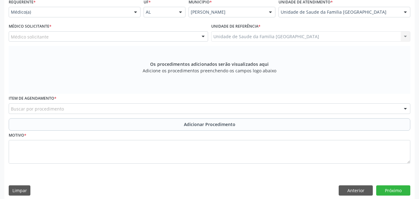
click at [81, 37] on div "Médico solicitante" at bounding box center [109, 36] width 200 height 11
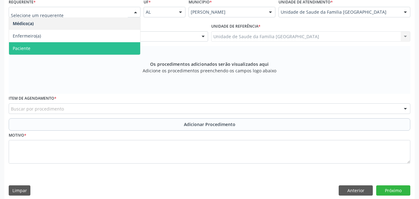
click at [29, 45] on span "Paciente" at bounding box center [74, 48] width 131 height 12
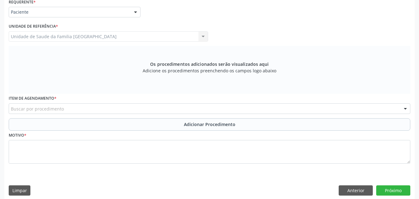
click at [34, 36] on div "Unidade de Saude da Familia [GEOGRAPHIC_DATA] Unidade de Saude da Familia [GEOG…" at bounding box center [109, 36] width 200 height 11
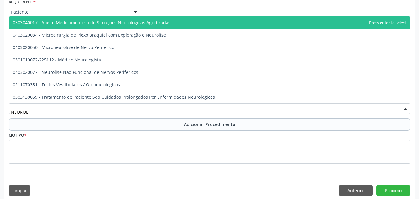
type input "NEUROLO"
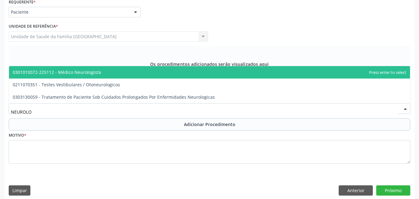
click at [61, 75] on span "0301010072-225112 - Médico Neurologista" at bounding box center [209, 72] width 401 height 12
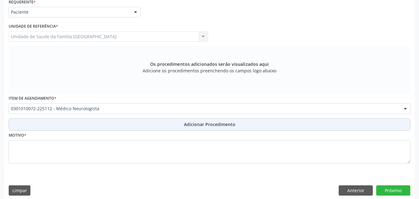
click at [66, 121] on button "Adicionar Procedimento" at bounding box center [210, 124] width 402 height 12
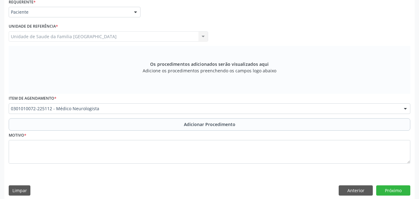
scroll to position [128, 0]
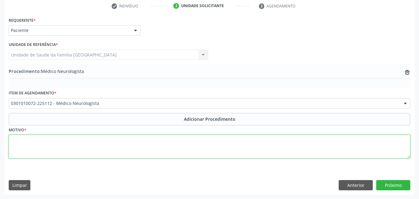
click at [69, 143] on textarea at bounding box center [210, 147] width 402 height 24
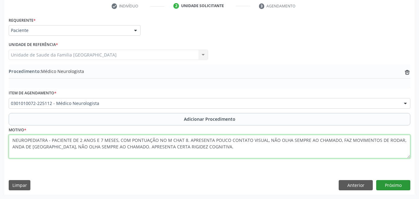
type textarea "NEUROPEDIATRA - PACIENTE DE 2 ANOS E 7 MESES, COM PONTUAÇÃO NO M CHAT 8. APRESE…"
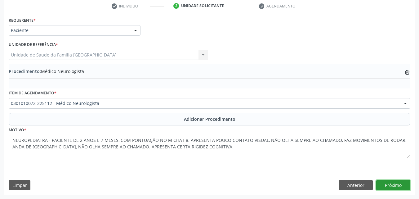
click at [397, 183] on button "Próximo" at bounding box center [393, 185] width 34 height 11
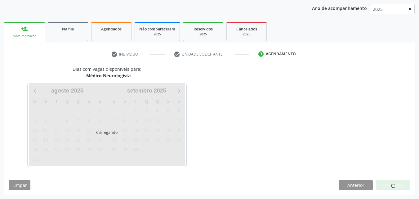
scroll to position [98, 0]
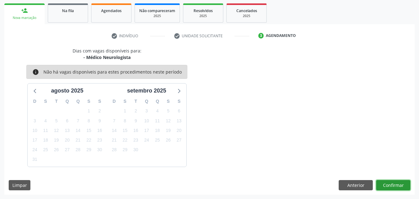
click at [397, 183] on button "Confirmar" at bounding box center [393, 185] width 34 height 11
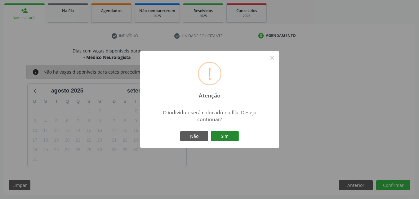
click at [231, 134] on button "Sim" at bounding box center [225, 136] width 28 height 11
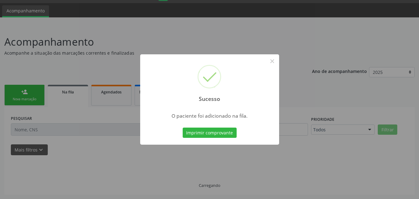
scroll to position [17, 0]
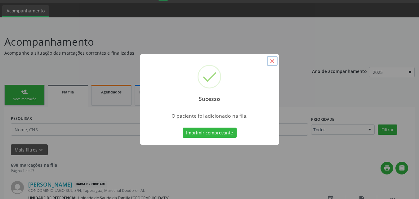
click at [273, 63] on button "×" at bounding box center [272, 61] width 11 height 11
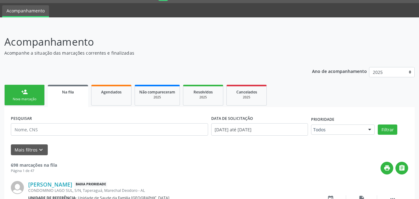
click at [21, 88] on link "person_add Nova marcação" at bounding box center [24, 95] width 40 height 21
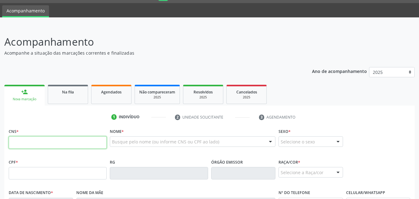
click at [30, 143] on input "text" at bounding box center [58, 142] width 98 height 12
type input "708 6000 8951 2086"
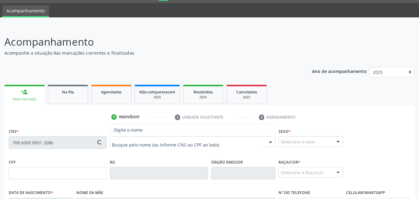
type input "387.898.844-34"
type input "[DATE]"
type input "[PERSON_NAME]"
type input "[PHONE_NUMBER]"
type input "133"
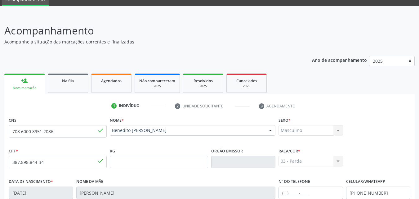
scroll to position [146, 0]
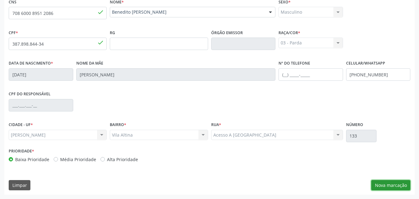
click at [382, 185] on button "Nova marcação" at bounding box center [391, 185] width 39 height 11
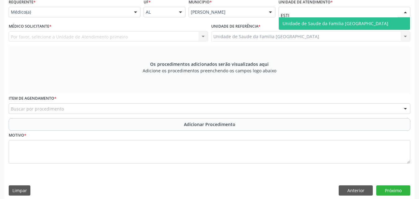
type input "ESTIV"
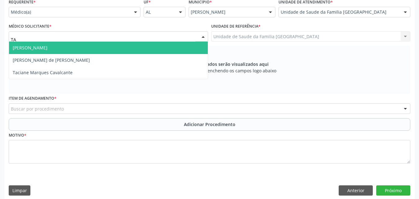
type input "TAC"
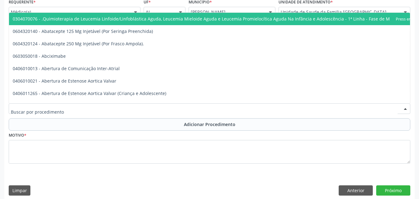
click at [64, 109] on div at bounding box center [210, 108] width 402 height 11
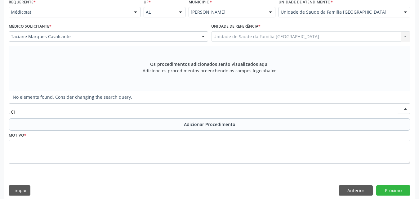
type input "C"
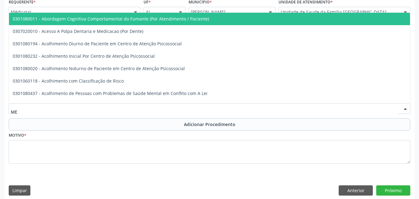
type input "M"
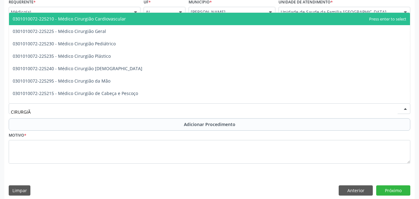
type input "CIRURGIÃO"
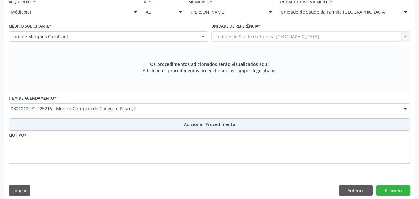
click at [65, 125] on button "Adicionar Procedimento" at bounding box center [210, 124] width 402 height 12
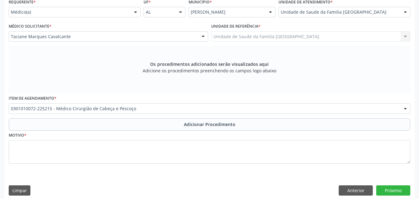
scroll to position [128, 0]
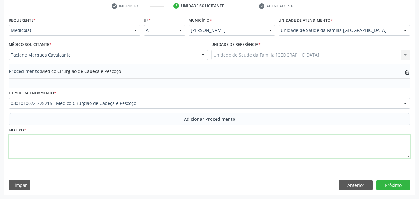
click at [66, 145] on textarea at bounding box center [210, 147] width 402 height 24
type textarea "NEOPLASIA DE COMPORTAMENTO OU DESCONHECIDO DA GLÂNDULA TIREÓIDE."
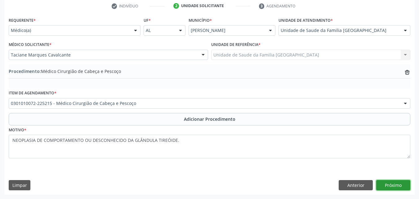
click at [388, 187] on button "Próximo" at bounding box center [393, 185] width 34 height 11
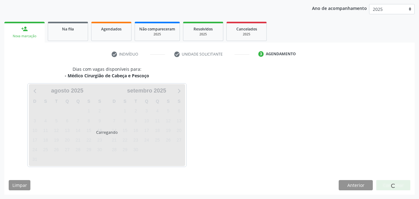
scroll to position [98, 0]
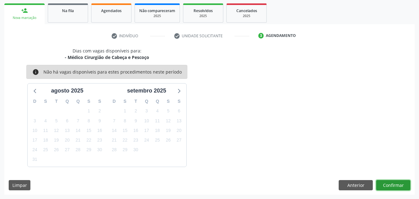
click at [388, 187] on button "Confirmar" at bounding box center [393, 185] width 34 height 11
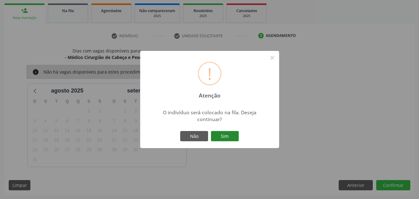
click at [237, 134] on button "Sim" at bounding box center [225, 136] width 28 height 11
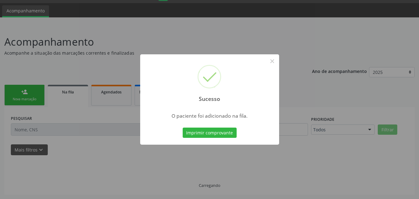
scroll to position [17, 0]
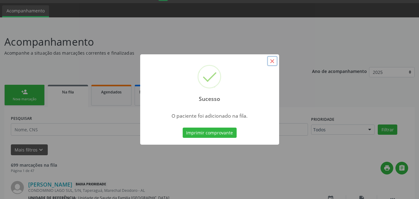
click at [273, 61] on button "×" at bounding box center [272, 61] width 11 height 11
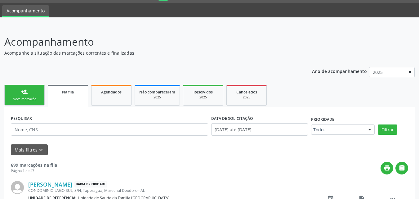
click at [24, 102] on link "person_add Nova marcação" at bounding box center [24, 95] width 40 height 21
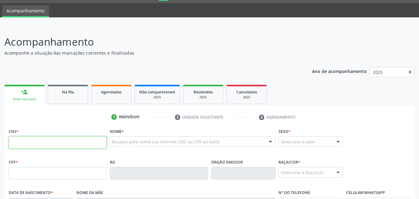
click at [28, 141] on input "text" at bounding box center [58, 142] width 98 height 12
type input "700 2089 0271 8428"
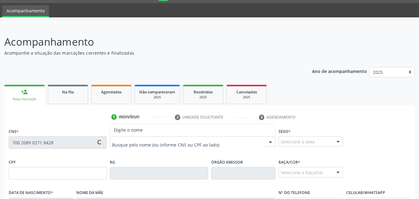
type input "[DATE]"
type input "[PERSON_NAME]"
type input "[PHONE_NUMBER]"
type input "S/N"
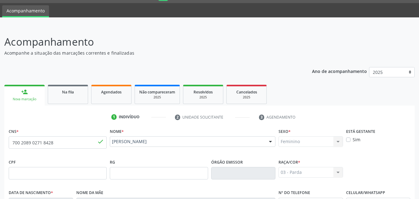
scroll to position [146, 0]
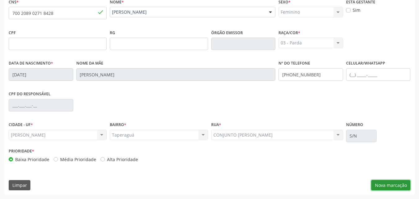
click at [387, 184] on button "Nova marcação" at bounding box center [391, 185] width 39 height 11
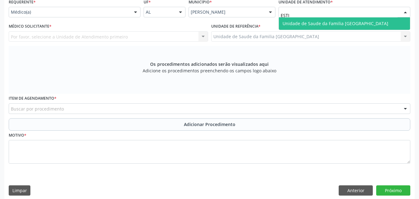
type input "ESTIV"
click at [313, 24] on span "Unidade de Saude da Familia [GEOGRAPHIC_DATA]" at bounding box center [336, 23] width 106 height 6
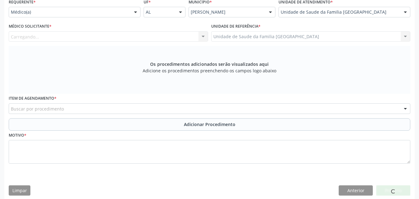
click at [70, 36] on div "Carregando... Nenhum resultado encontrado para: " " Não há nenhuma opção para s…" at bounding box center [109, 36] width 200 height 11
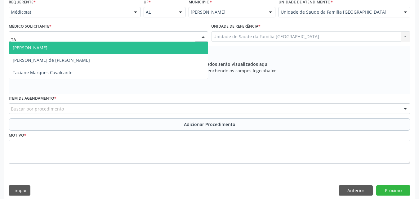
type input "TAC"
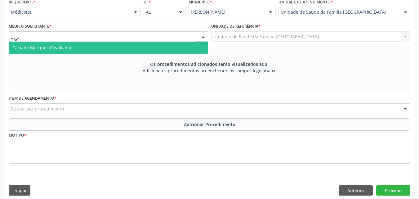
click at [29, 44] on span "Taciane Marques Cavalcante" at bounding box center [108, 48] width 199 height 12
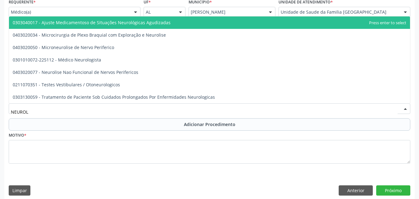
type input "NEUROLO"
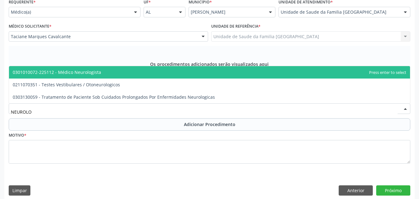
click at [65, 73] on span "0301010072-225112 - Médico Neurologista" at bounding box center [57, 72] width 88 height 6
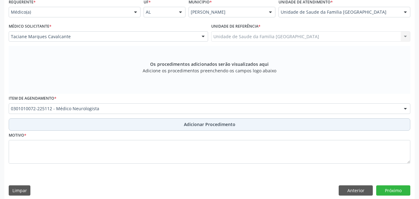
click at [59, 125] on button "Adicionar Procedimento" at bounding box center [210, 124] width 402 height 12
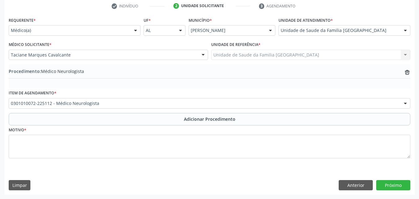
scroll to position [128, 0]
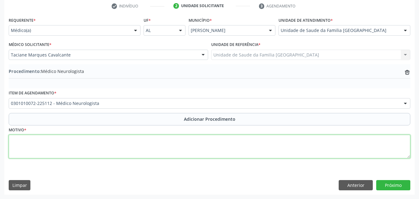
click at [58, 151] on textarea at bounding box center [210, 147] width 402 height 24
type textarea "PACIENTE PORTADOR DE ENXAQUECA CRÔNICA."
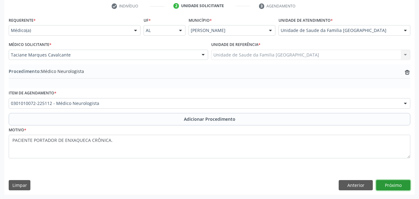
click at [395, 187] on button "Próximo" at bounding box center [393, 185] width 34 height 11
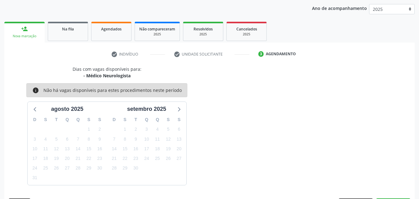
scroll to position [98, 0]
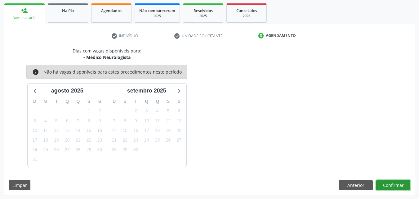
click at [395, 187] on button "Confirmar" at bounding box center [393, 185] width 34 height 11
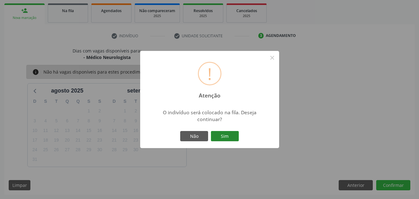
click at [233, 137] on button "Sim" at bounding box center [225, 136] width 28 height 11
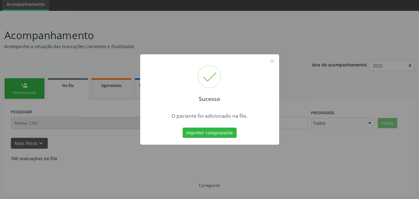
scroll to position [17, 0]
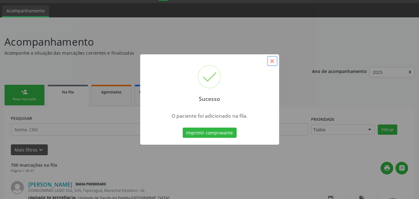
click at [272, 61] on button "×" at bounding box center [272, 61] width 11 height 11
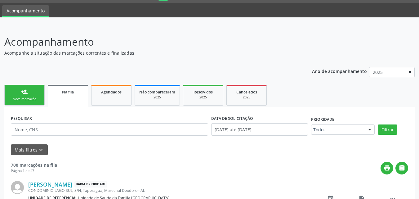
click at [20, 98] on div "Nova marcação" at bounding box center [24, 99] width 31 height 5
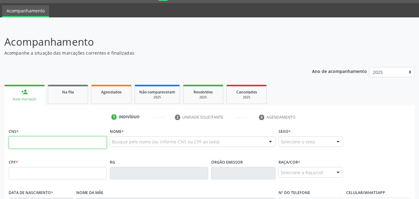
click at [25, 140] on input "text" at bounding box center [58, 142] width 98 height 12
paste input "898 0059 1648 4951"
type input "898 0059 1648 4951"
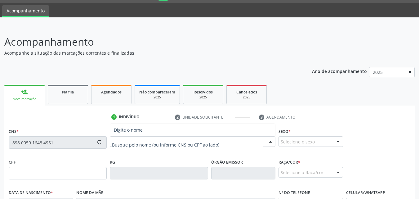
type input "19[DATE]"
type input "Eudocia [PERSON_NAME]"
type input "[PHONE_NUMBER]"
type input "S/N"
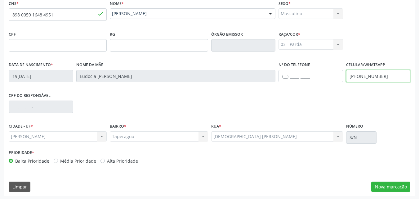
scroll to position [146, 0]
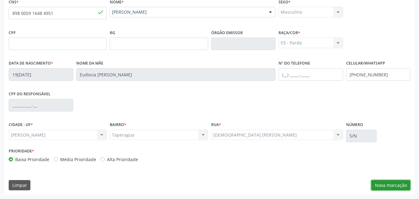
click at [391, 183] on button "Nova marcação" at bounding box center [391, 185] width 39 height 11
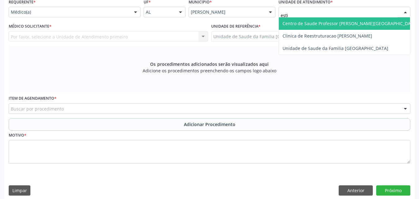
type input "estiv"
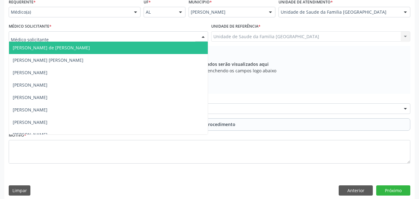
click at [55, 37] on div at bounding box center [109, 36] width 200 height 11
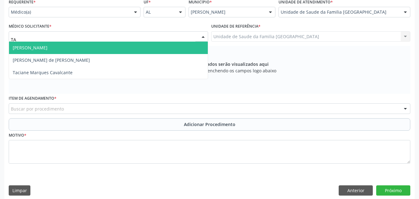
type input "TAC"
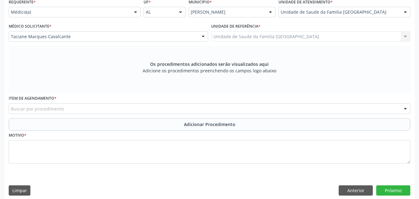
click at [81, 110] on div "Buscar por procedimento" at bounding box center [210, 108] width 402 height 11
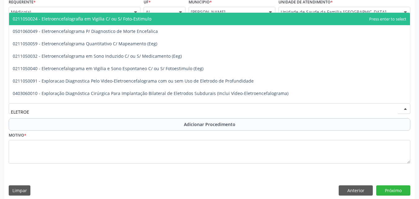
type input "ELETROEN"
click at [105, 17] on span "0211050024 - Eletroencefalografia em Vigilia C/ ou S/ Foto-Estimulo" at bounding box center [82, 19] width 139 height 6
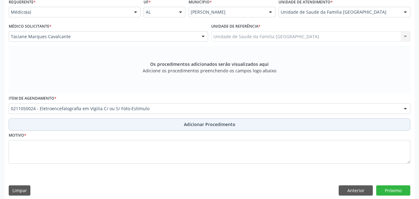
click at [127, 121] on button "Adicionar Procedimento" at bounding box center [210, 124] width 402 height 12
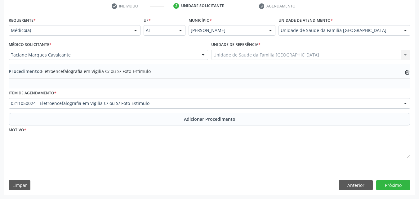
click at [125, 133] on div "Motivo *" at bounding box center [210, 141] width 402 height 33
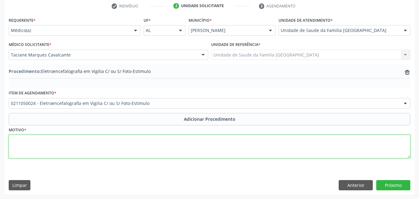
click at [125, 139] on textarea at bounding box center [210, 147] width 402 height 24
type textarea "EPISÓDIO ÚNICO DE TREMORES E SIALORREIA."
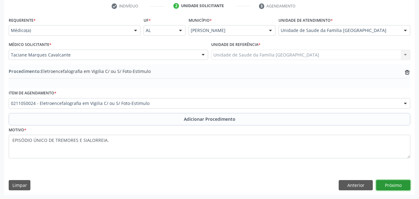
click at [385, 180] on button "Próximo" at bounding box center [393, 185] width 34 height 11
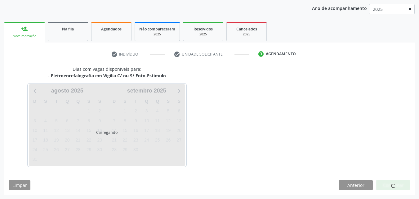
scroll to position [98, 0]
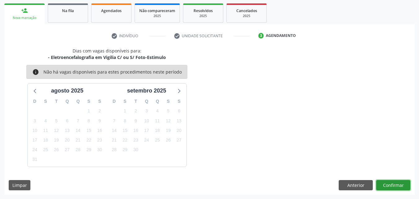
click at [389, 187] on button "Confirmar" at bounding box center [393, 185] width 34 height 11
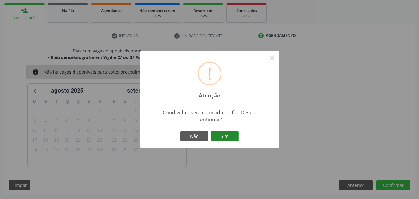
click at [217, 136] on button "Sim" at bounding box center [225, 136] width 28 height 11
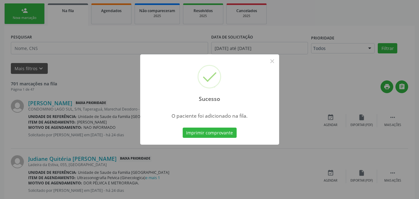
scroll to position [17, 0]
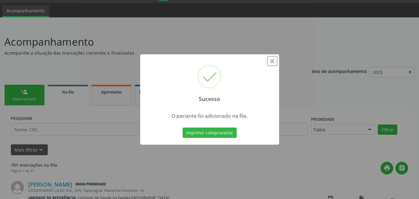
click at [273, 64] on button "×" at bounding box center [272, 61] width 11 height 11
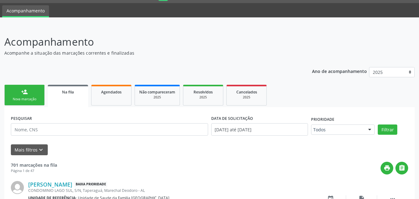
click at [16, 90] on link "person_add Nova marcação" at bounding box center [24, 95] width 40 height 21
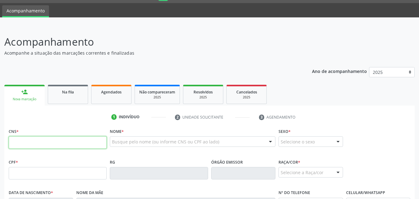
click at [40, 143] on input "text" at bounding box center [58, 142] width 98 height 12
paste input "898 0059 1648 4951"
type input "898 0059 1648 4951"
type input "19[DATE]"
type input "Eudocia [PERSON_NAME]"
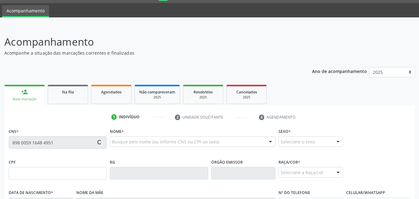
type input "[PHONE_NUMBER]"
type input "S/N"
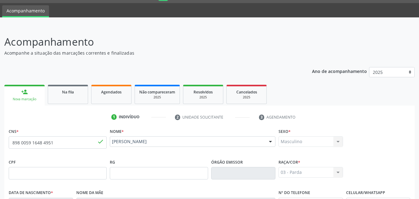
scroll to position [146, 0]
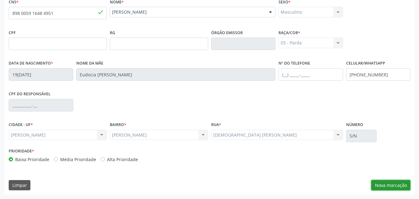
click at [385, 183] on button "Nova marcação" at bounding box center [391, 185] width 39 height 11
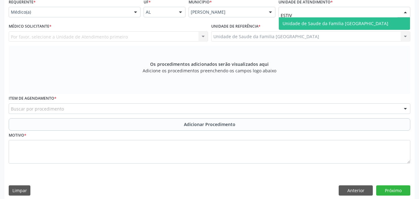
type input "ESTIVA"
click at [312, 21] on span "Unidade de Saude da Familia [GEOGRAPHIC_DATA]" at bounding box center [336, 23] width 106 height 6
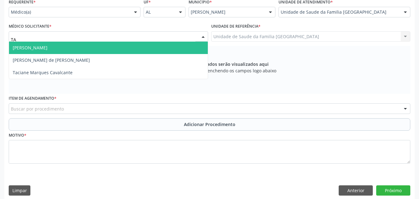
type input "TAC"
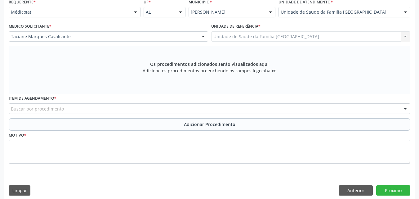
click at [112, 106] on div "Buscar por procedimento" at bounding box center [210, 108] width 402 height 11
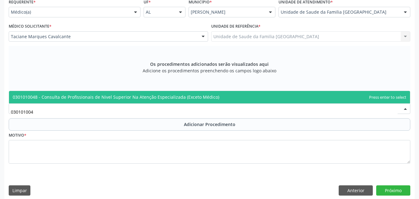
type input "0301010048"
click at [114, 98] on span "0301010048 - Consulta de Profissionais de Nivel Superior Na Atenção Especializa…" at bounding box center [116, 97] width 207 height 6
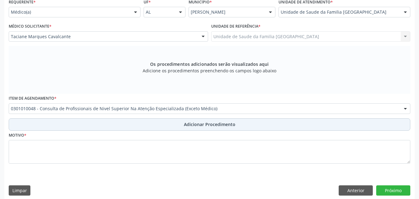
click at [108, 129] on button "Adicionar Procedimento" at bounding box center [210, 124] width 402 height 12
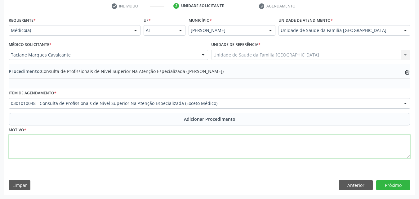
click at [71, 146] on textarea at bounding box center [210, 147] width 402 height 24
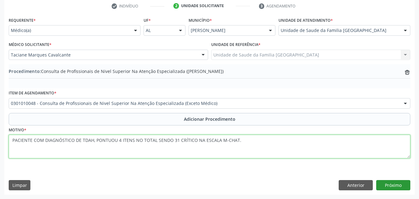
type textarea "PACIENTE COM DIAGNÓSTICO DE TDAH, PONTUOU 4 ITENS NO TOTAL SENDO 31 CRÍTICO NA …"
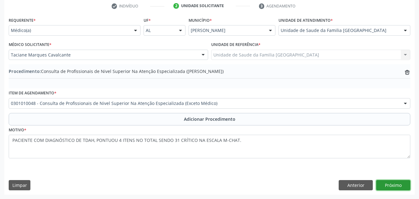
click at [381, 187] on button "Próximo" at bounding box center [393, 185] width 34 height 11
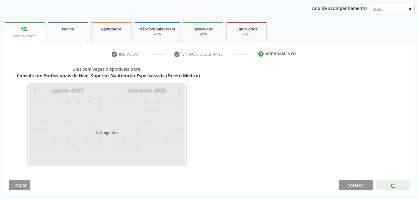
scroll to position [98, 0]
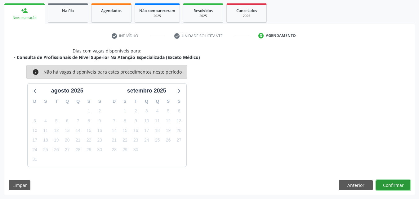
click at [381, 187] on button "Confirmar" at bounding box center [393, 185] width 34 height 11
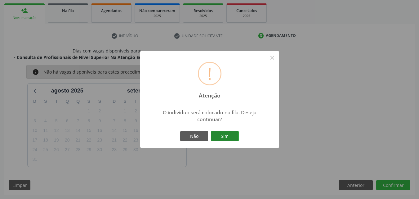
click at [216, 136] on button "Sim" at bounding box center [225, 136] width 28 height 11
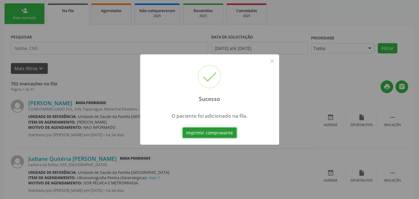
scroll to position [17, 0]
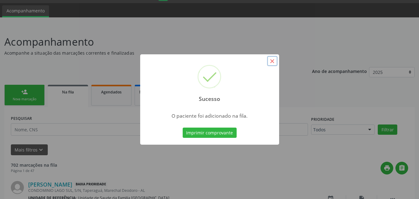
click at [270, 61] on button "×" at bounding box center [272, 61] width 11 height 11
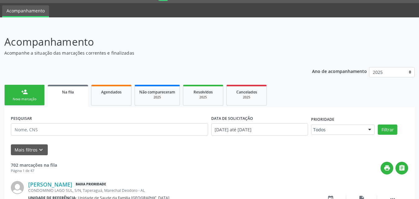
click at [33, 98] on div "Nova marcação" at bounding box center [24, 99] width 31 height 5
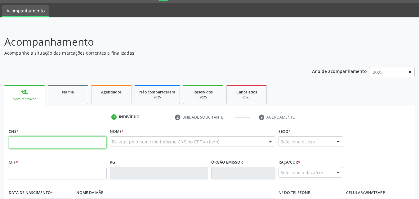
click at [32, 140] on input "text" at bounding box center [58, 142] width 98 height 12
click at [26, 117] on ul "1 Indivíduo 2 Unidade solicitante 3 Agendamento" at bounding box center [209, 117] width 411 height 10
click at [74, 93] on div "Na fila" at bounding box center [67, 91] width 31 height 7
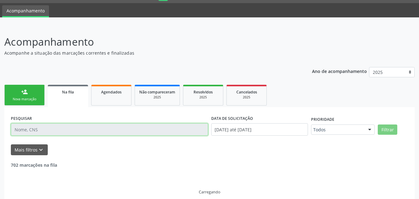
click at [65, 129] on input "text" at bounding box center [109, 129] width 197 height 12
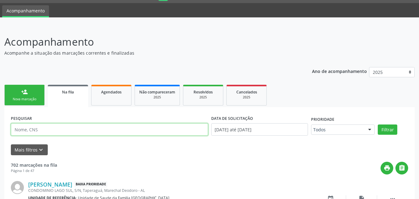
click at [37, 132] on input "text" at bounding box center [109, 129] width 197 height 12
type input "HENZO"
click at [378, 124] on button "Filtrar" at bounding box center [388, 129] width 20 height 11
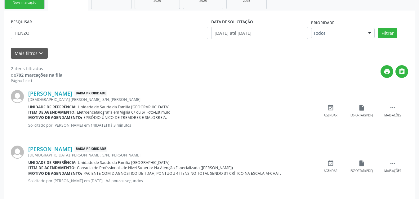
scroll to position [119, 0]
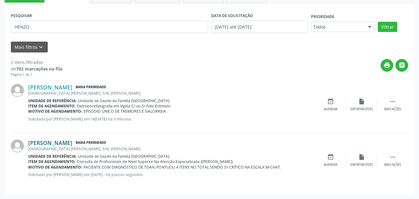
click at [71, 144] on link "[PERSON_NAME]" at bounding box center [50, 142] width 44 height 7
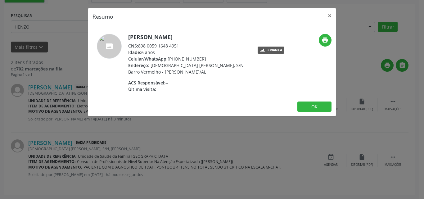
click at [225, 133] on div "Resumo × [PERSON_NAME] CNS: 898 0059 1648 4951 Idade: 6 anos Celular/WhatsApp: …" at bounding box center [212, 99] width 424 height 199
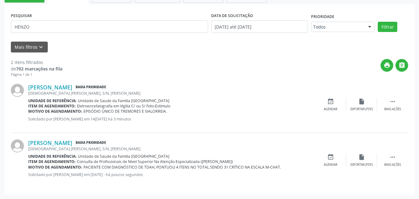
drag, startPoint x: 83, startPoint y: 167, endPoint x: 281, endPoint y: 166, distance: 198.0
click at [281, 166] on div "Motivo de agendamento: PACIENTE COM DIAGNÓSTICO DE TDAH, PONTUOU 4 ITENS NO TOT…" at bounding box center [171, 167] width 287 height 5
drag, startPoint x: 273, startPoint y: 164, endPoint x: 278, endPoint y: 169, distance: 7.5
click at [278, 169] on span "PACIENTE COM DIAGNÓSTICO DE TDAH, PONTUOU 4 ITENS NO TOTAL SENDO 31 CRÍTICO NA …" at bounding box center [182, 167] width 198 height 5
copy span "PACIENTE COM DIAGNÓSTICO DE TDAH, PONTUOU 4 ITENS NO TOTAL SENDO 31 CRÍTICO NA …"
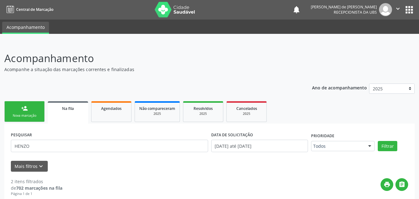
scroll to position [0, 0]
click at [29, 113] on link "person_add Nova marcação" at bounding box center [24, 111] width 40 height 21
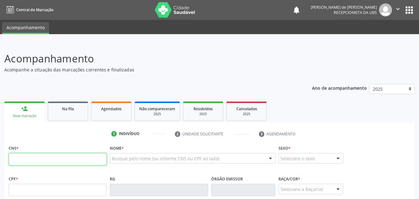
click at [35, 160] on input "text" at bounding box center [58, 159] width 98 height 12
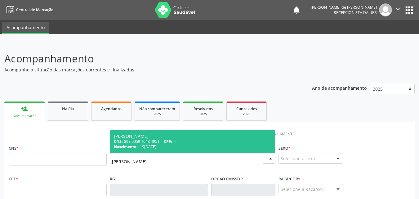
type input "[PERSON_NAME]"
click at [131, 143] on div "CNS: 898 0059 1648 4951 CPF: --" at bounding box center [193, 141] width 158 height 5
type input "898 0059 1648 4951"
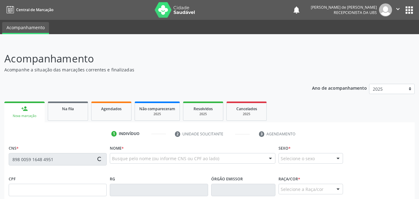
type input "19[DATE]"
type input "Eudocia [PERSON_NAME]"
type input "[PHONE_NUMBER]"
type input "S/N"
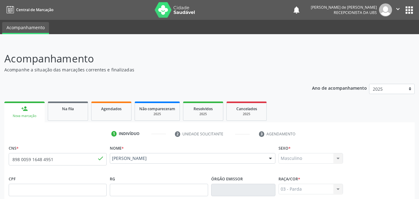
scroll to position [146, 0]
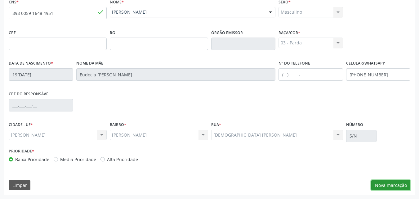
click at [381, 185] on button "Nova marcação" at bounding box center [391, 185] width 39 height 11
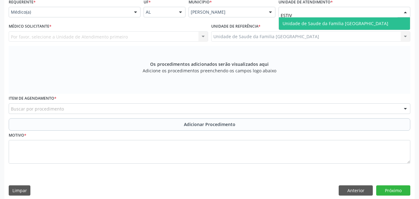
type input "ESTIVA"
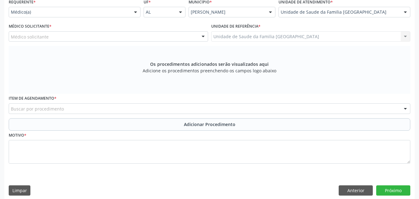
click at [78, 37] on div "Médico solicitante" at bounding box center [109, 36] width 200 height 11
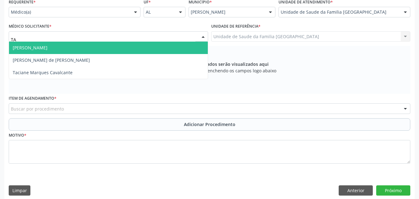
type input "TAC"
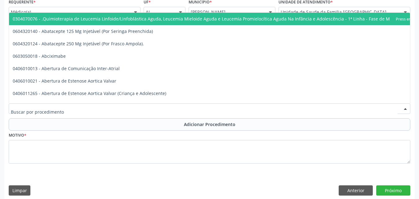
click at [74, 108] on div at bounding box center [210, 108] width 402 height 11
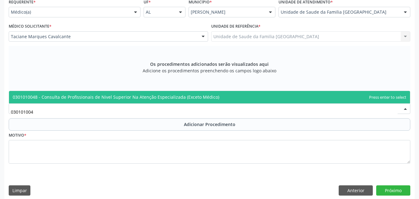
type input "0301010048"
click at [74, 100] on span "0301010048 - Consulta de Profissionais de Nivel Superior Na Atenção Especializa…" at bounding box center [116, 97] width 207 height 6
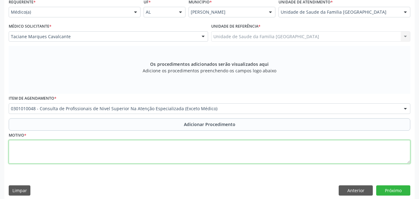
click at [66, 145] on textarea at bounding box center [210, 152] width 402 height 24
paste textarea "PACIENTE COM DIAGNÓSTICO DE TDAH, PONTUOU 4 ITENS NO TOTAL SENDO 31 CRÍTICO NA …"
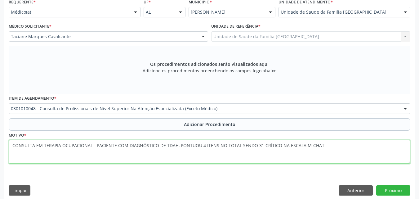
type textarea "CONSULTA EM TERAPIA OCUPACIONAL - PACIENTE COM DIAGNÓSTICO DE TDAH, PONTUOU 4 I…"
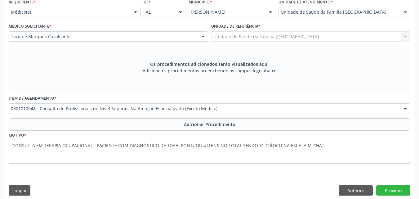
click at [390, 184] on div "Requerente * Médico(a) Médico(a) Enfermeiro(a) Paciente Nenhum resultado encont…" at bounding box center [209, 98] width 411 height 203
click at [390, 189] on button "Próximo" at bounding box center [393, 190] width 34 height 11
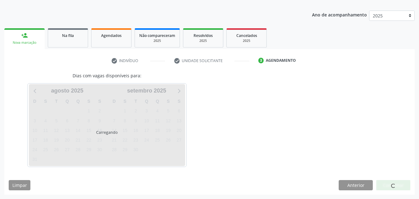
scroll to position [92, 0]
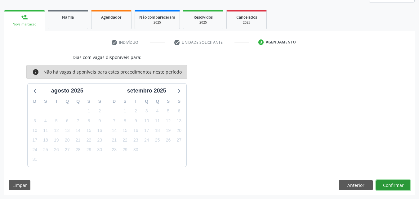
click at [390, 189] on button "Confirmar" at bounding box center [393, 185] width 34 height 11
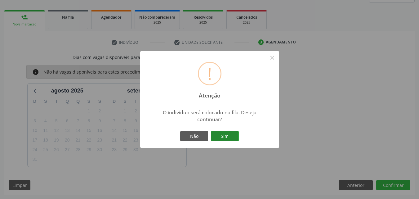
click at [223, 135] on button "Sim" at bounding box center [225, 136] width 28 height 11
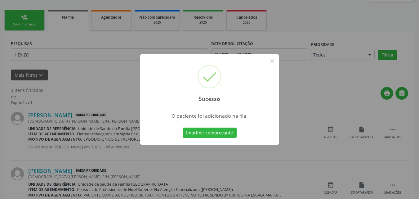
scroll to position [17, 0]
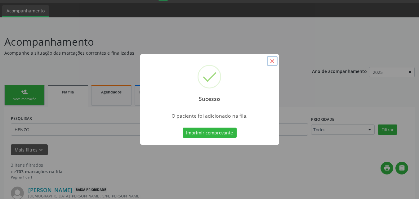
click at [272, 62] on button "×" at bounding box center [272, 61] width 11 height 11
